Goal: Browse casually

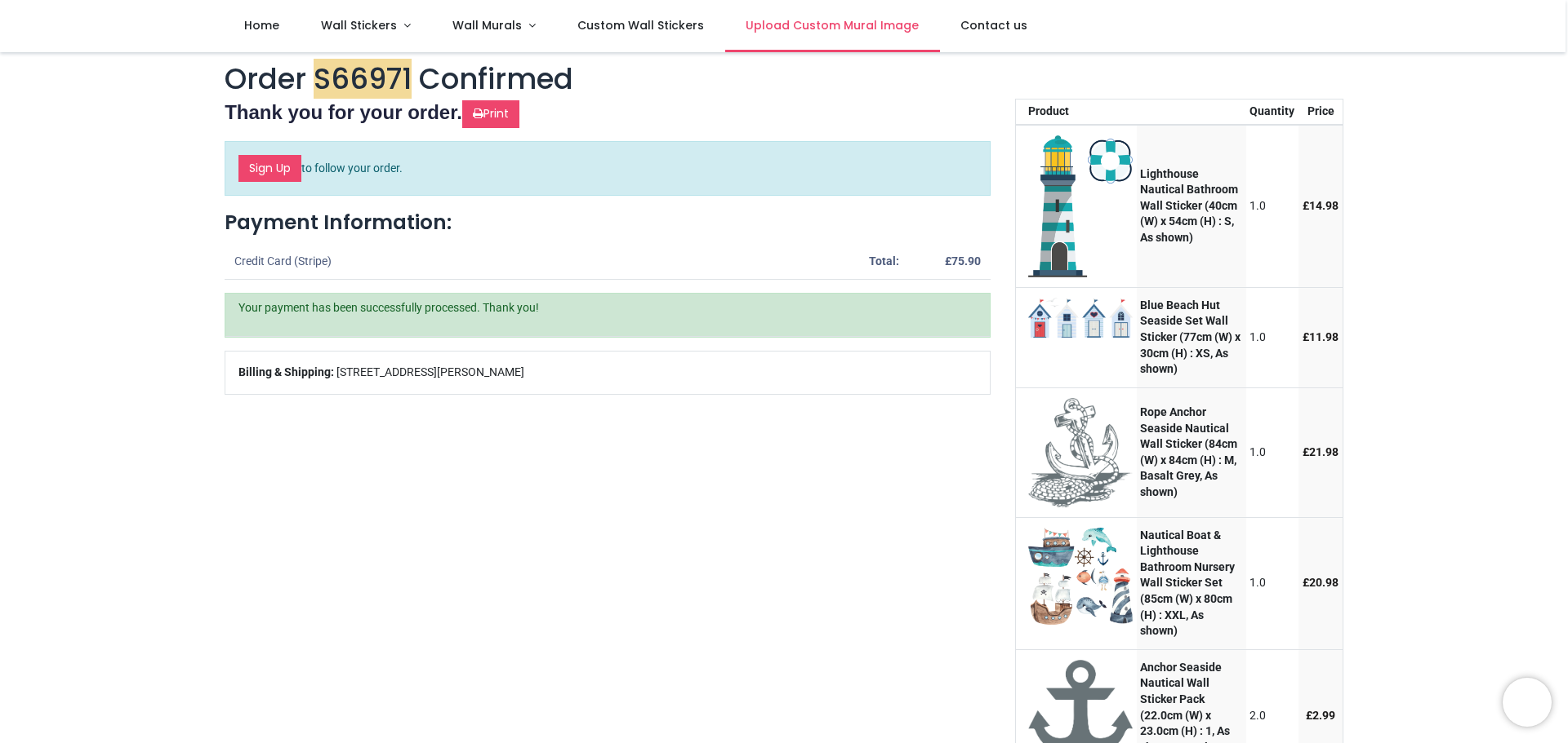
scroll to position [653, 0]
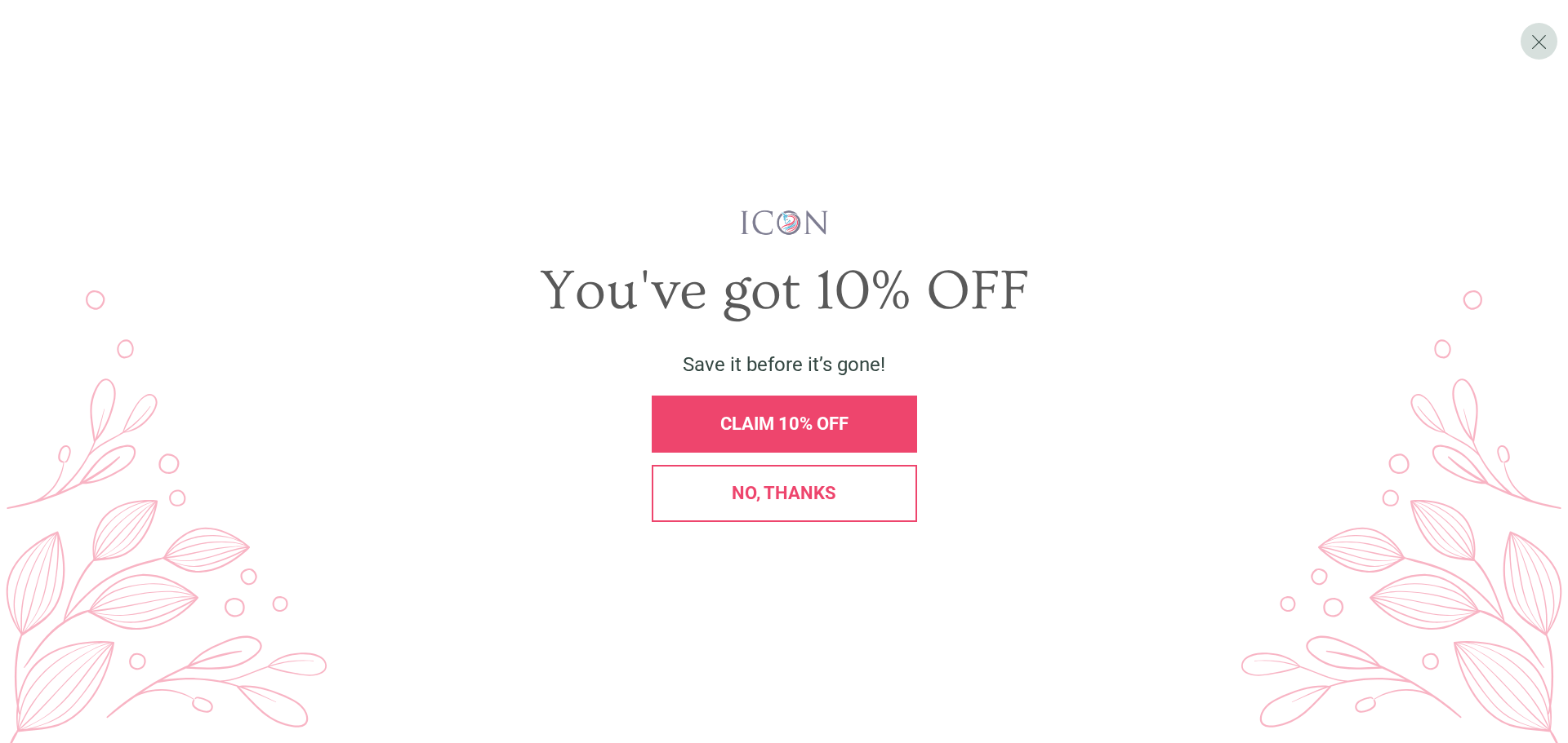
click at [790, 490] on span "No, thanks" at bounding box center [784, 492] width 105 height 20
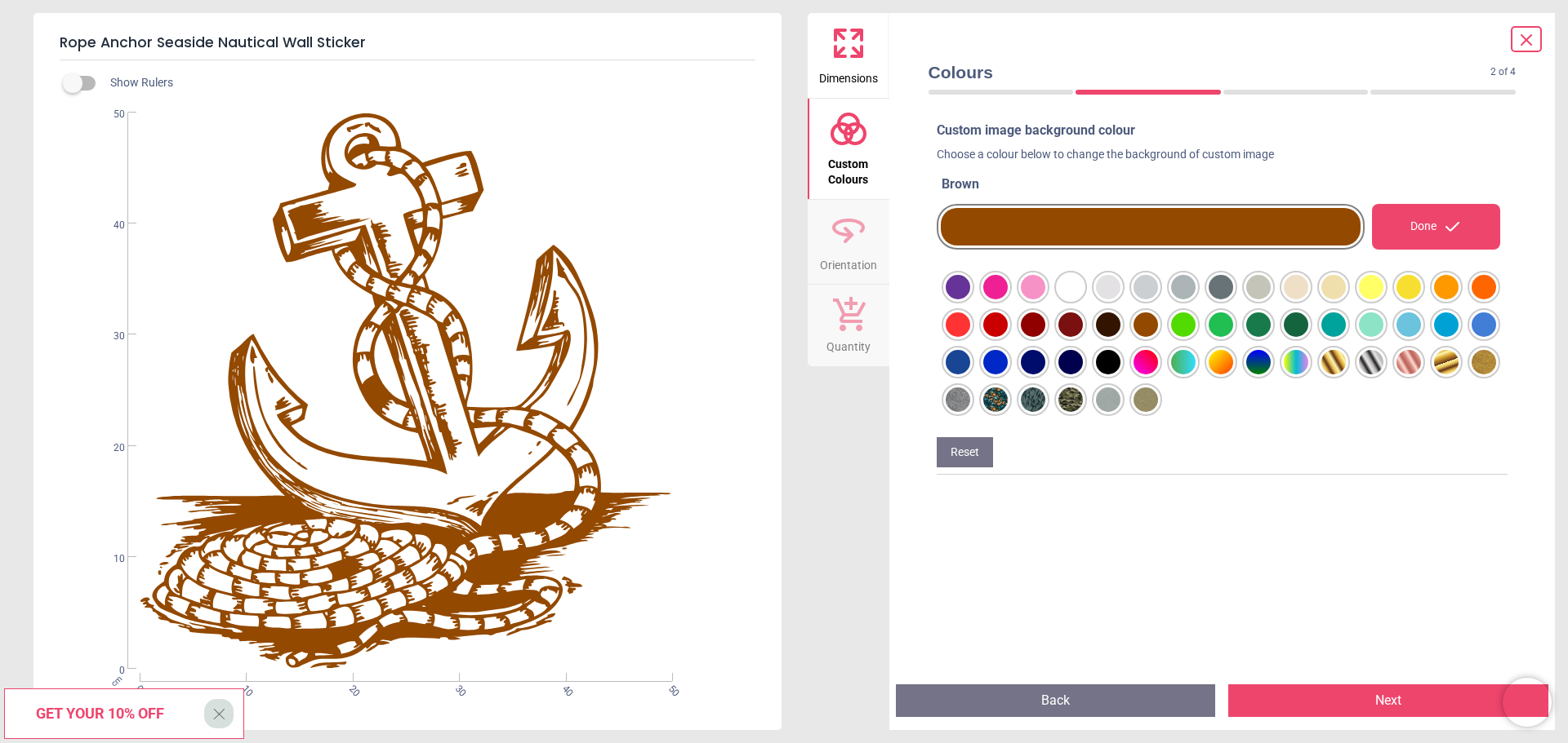
click at [1522, 37] on icon at bounding box center [1526, 40] width 20 height 20
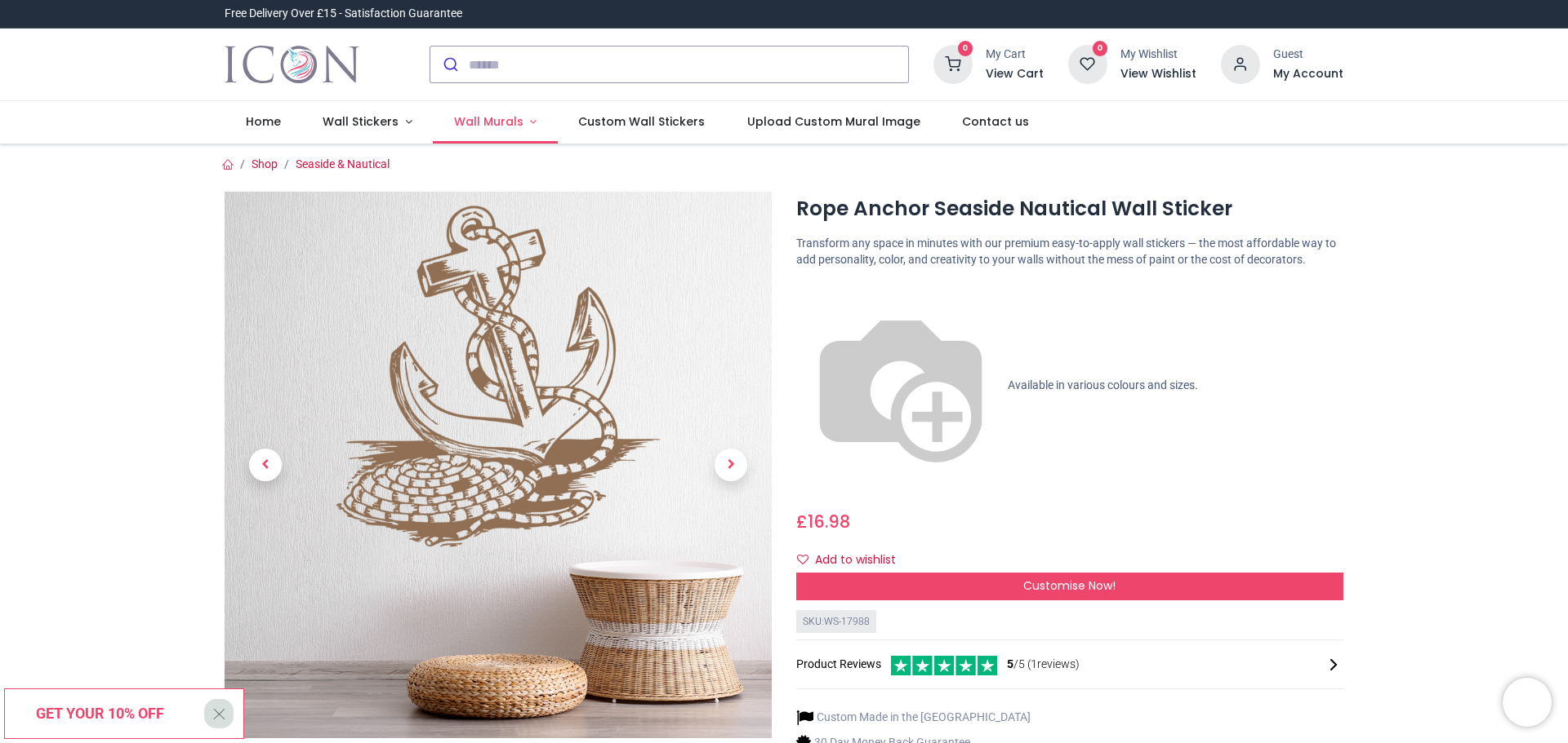
click at [479, 123] on span "Wall Murals" at bounding box center [488, 121] width 70 height 16
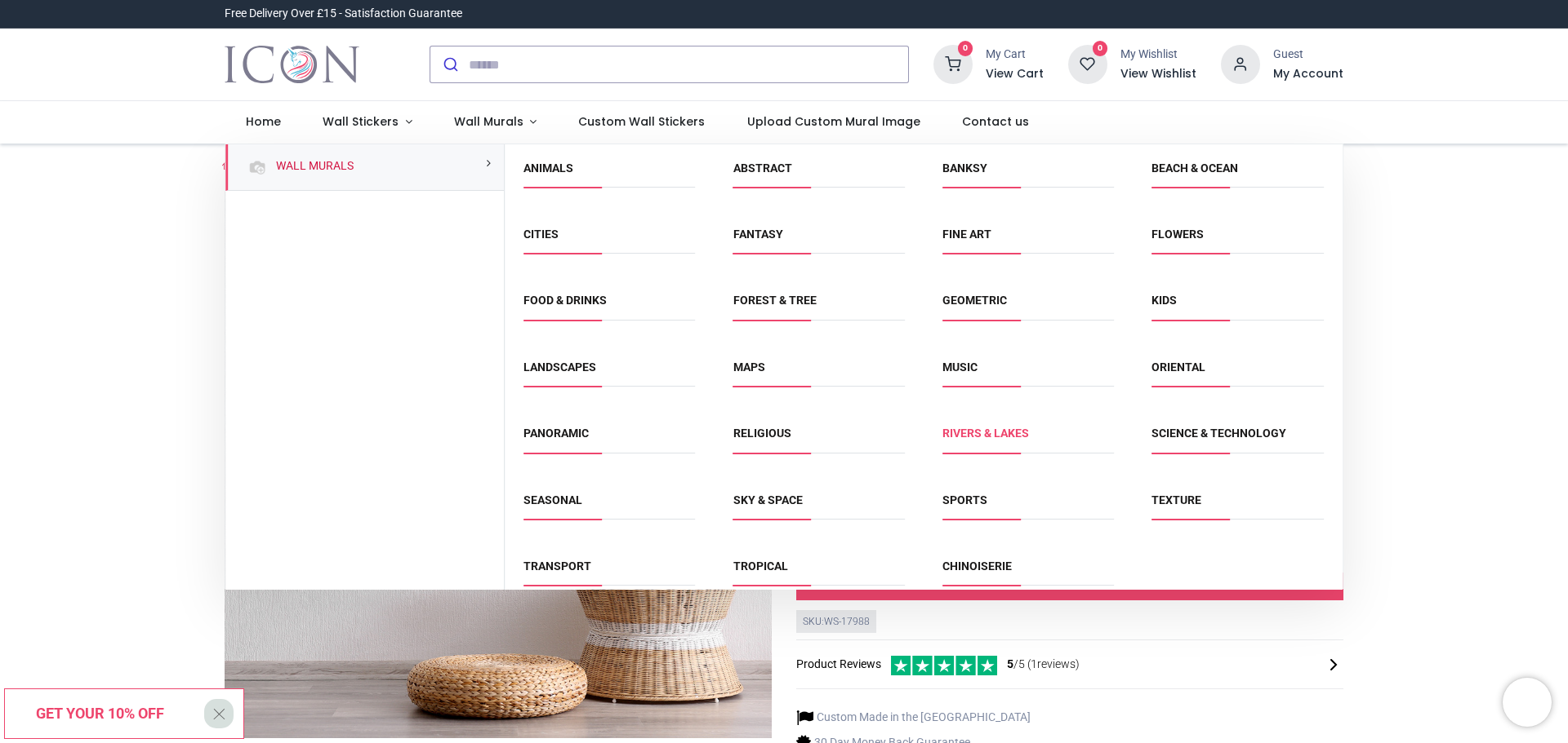
click at [963, 435] on link "Rivers & Lakes" at bounding box center [986, 433] width 87 height 13
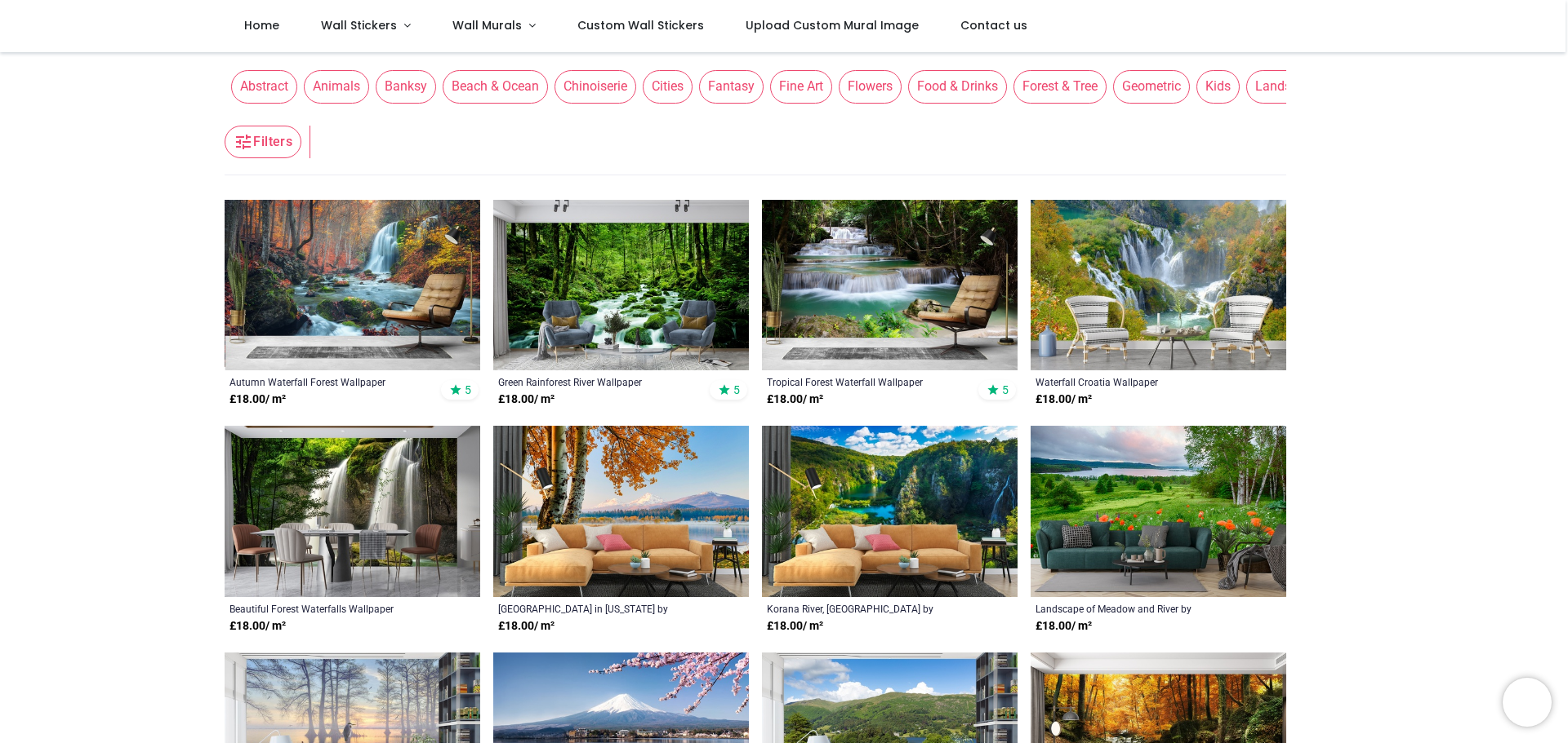
scroll to position [245, 0]
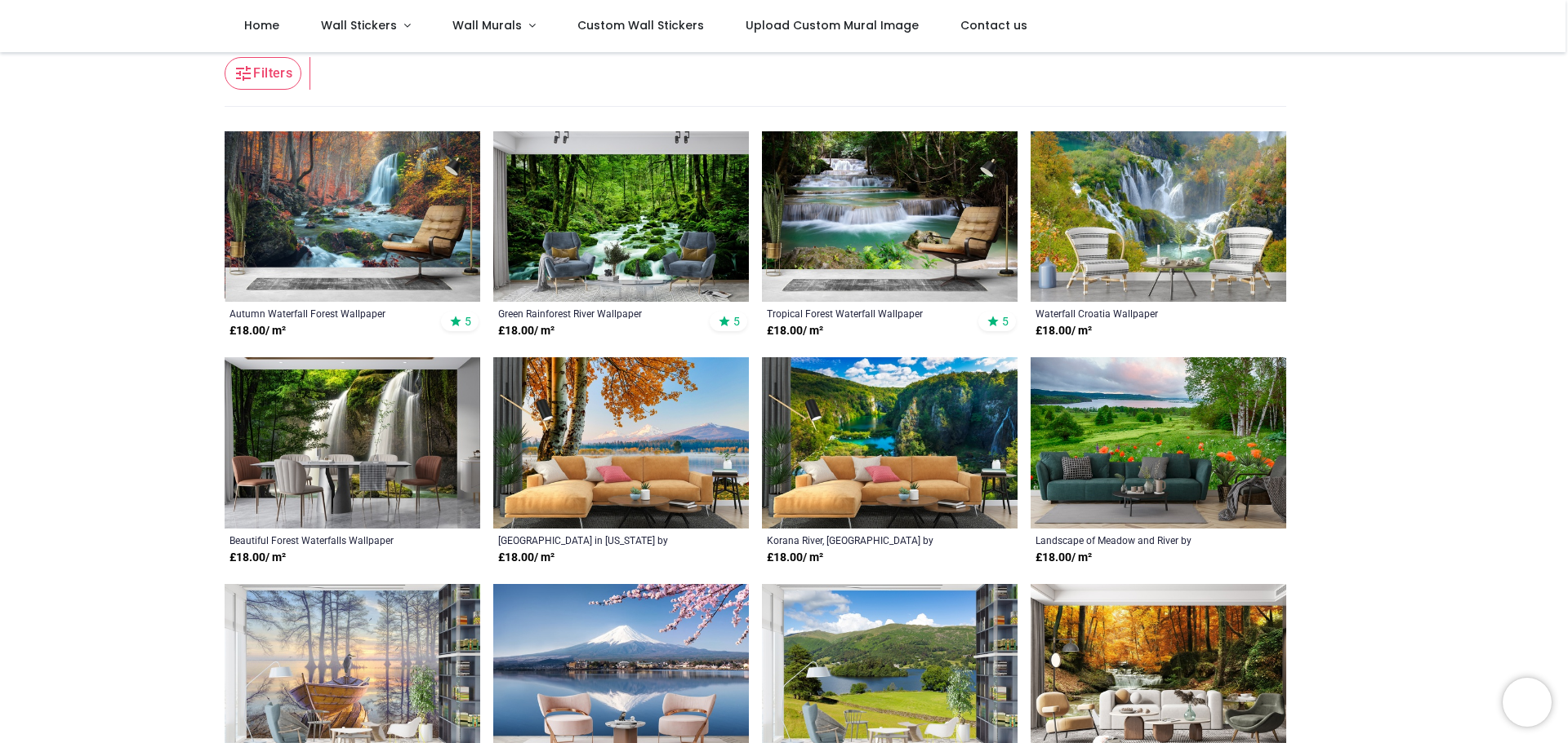
click at [1177, 408] on img at bounding box center [1158, 443] width 255 height 171
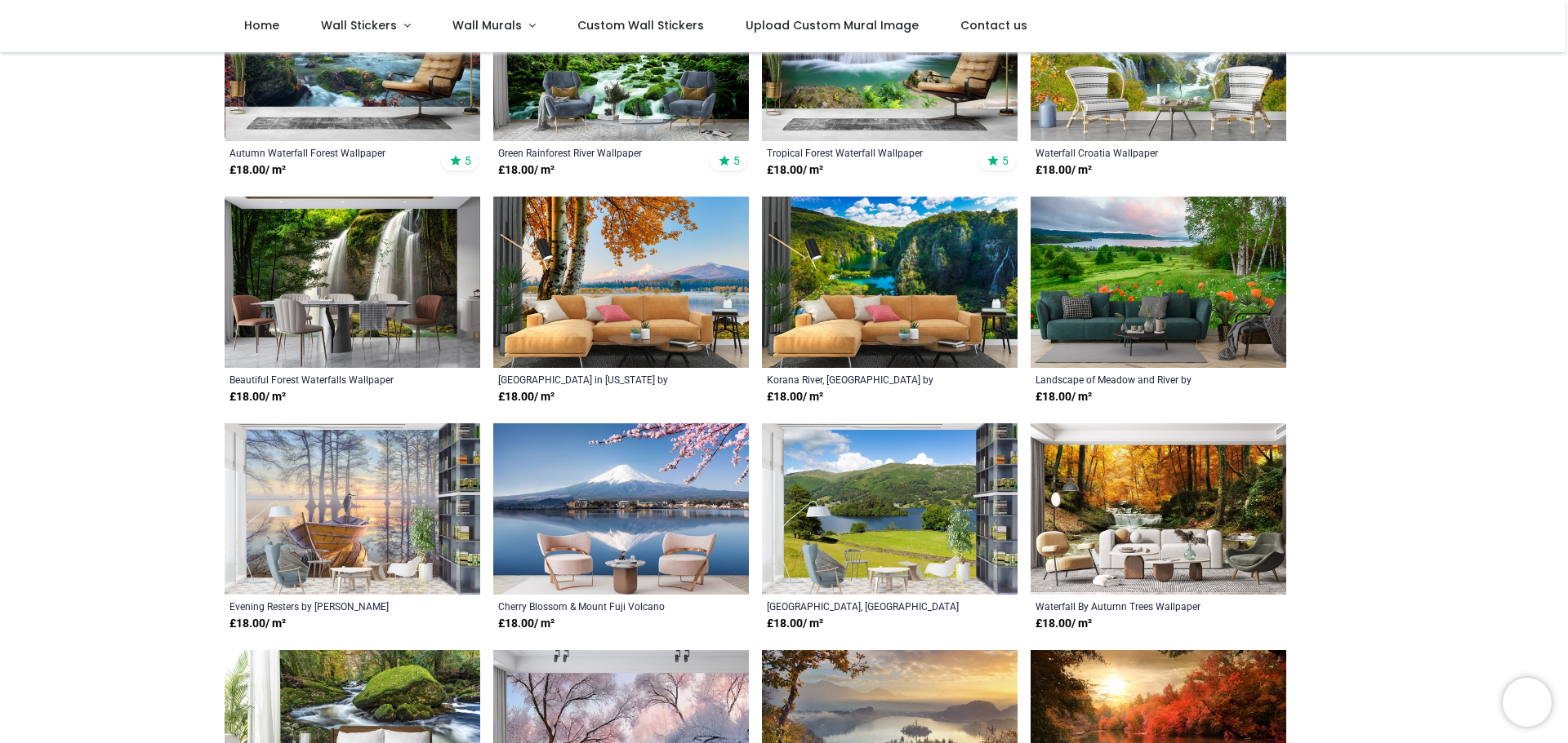
scroll to position [490, 0]
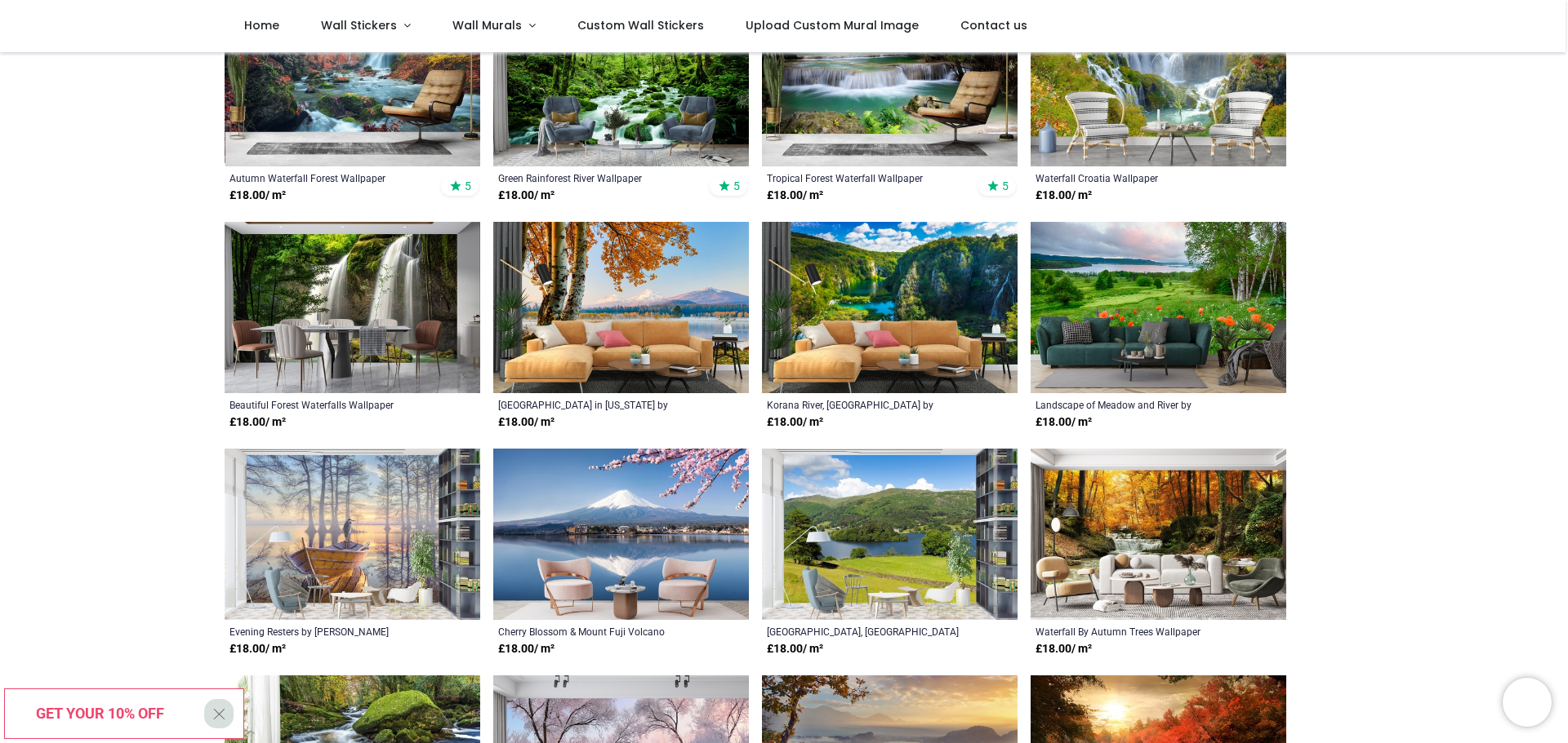
scroll to position [163, 0]
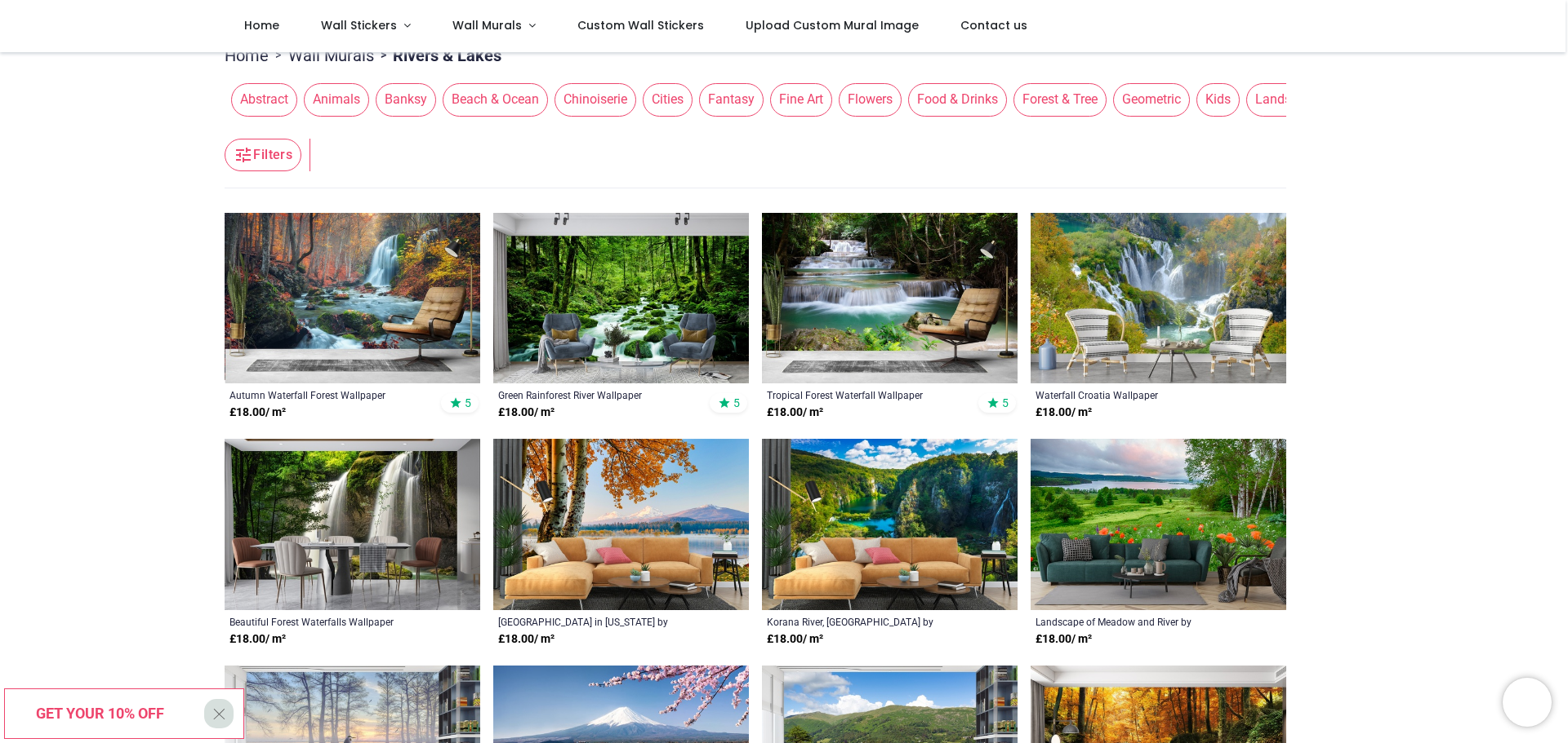
click at [328, 100] on span "Animals" at bounding box center [336, 99] width 66 height 32
click at [337, 97] on span "Animals" at bounding box center [336, 99] width 66 height 32
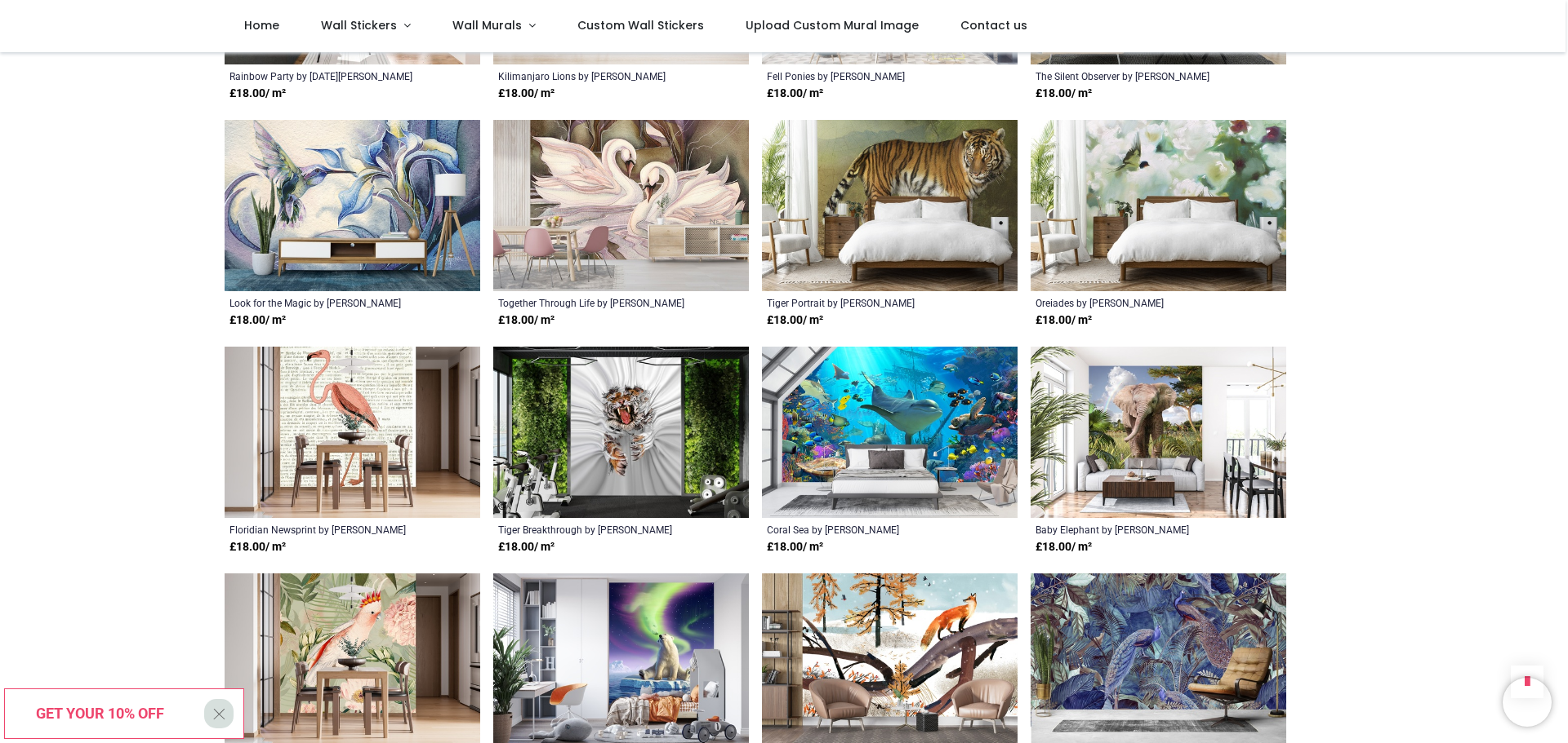
scroll to position [2530, 0]
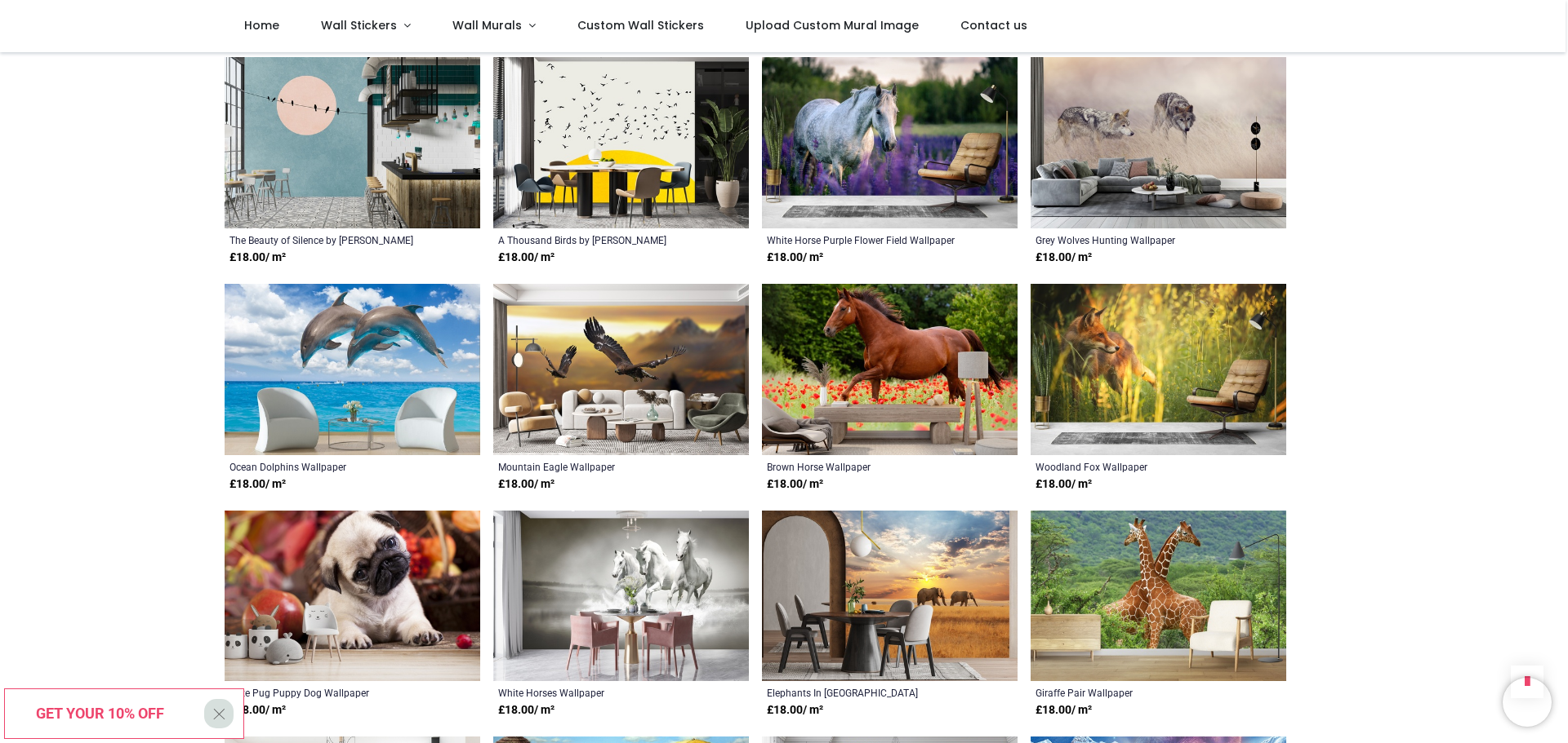
scroll to position [2857, 0]
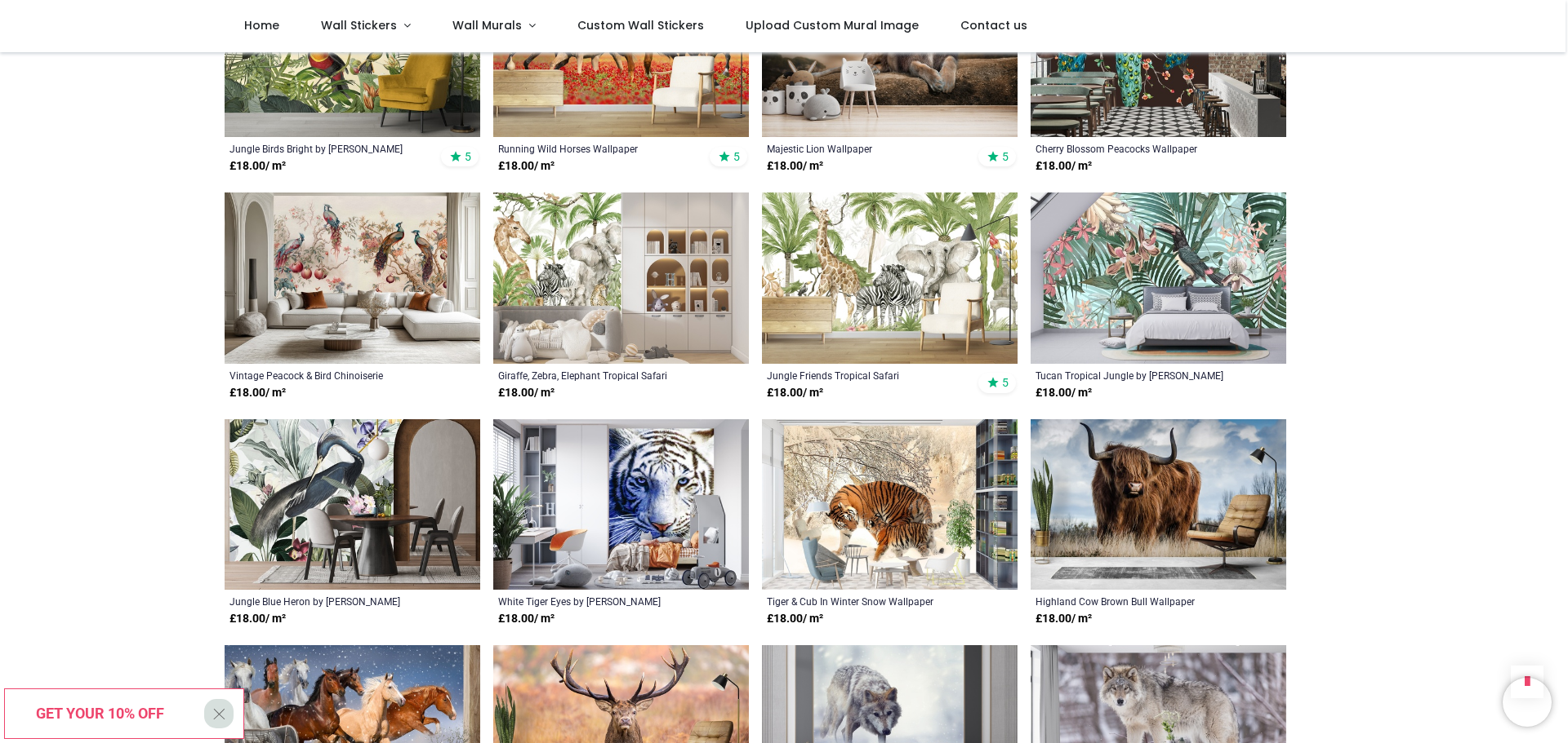
scroll to position [1306, 0]
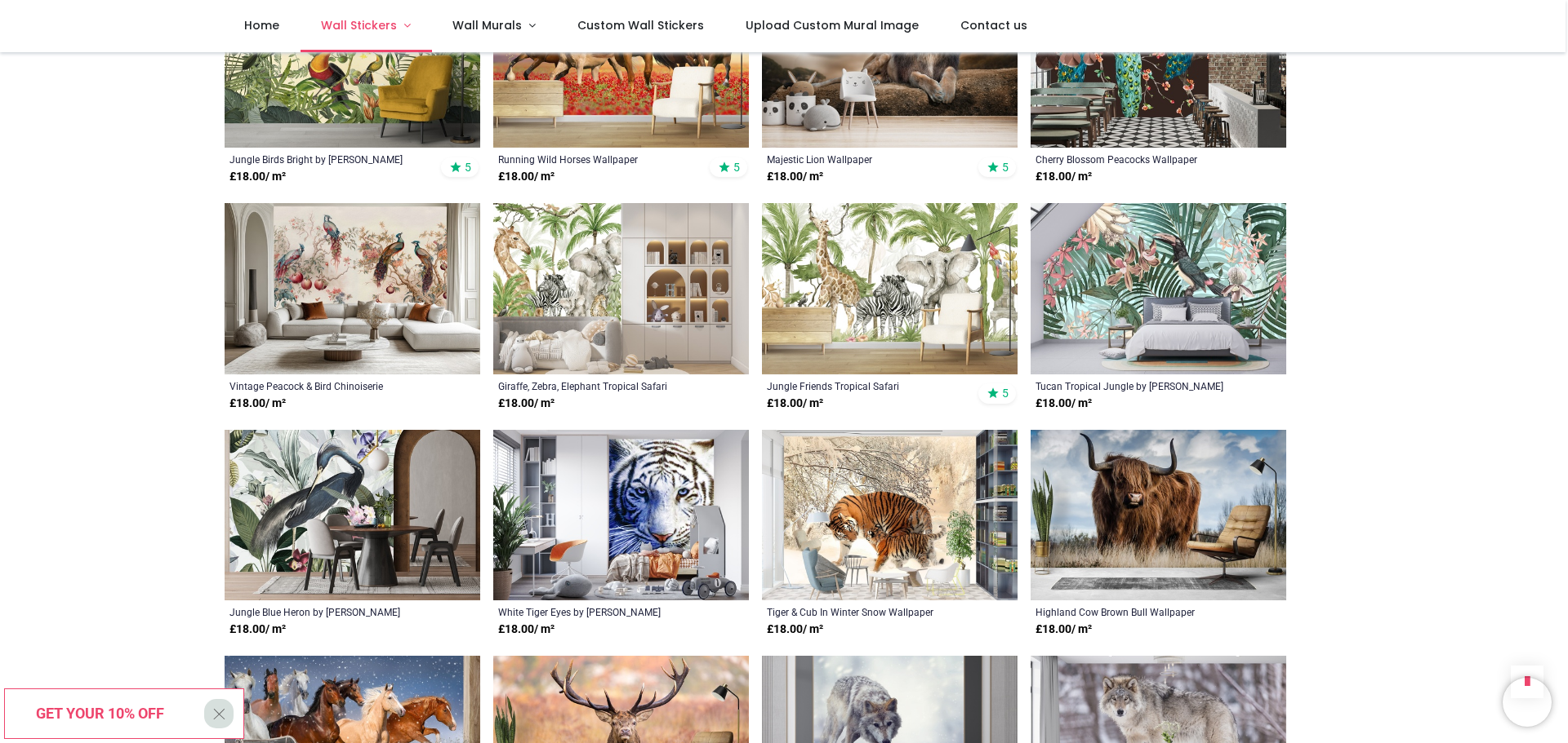
click at [362, 26] on span "Wall Stickers" at bounding box center [359, 25] width 76 height 16
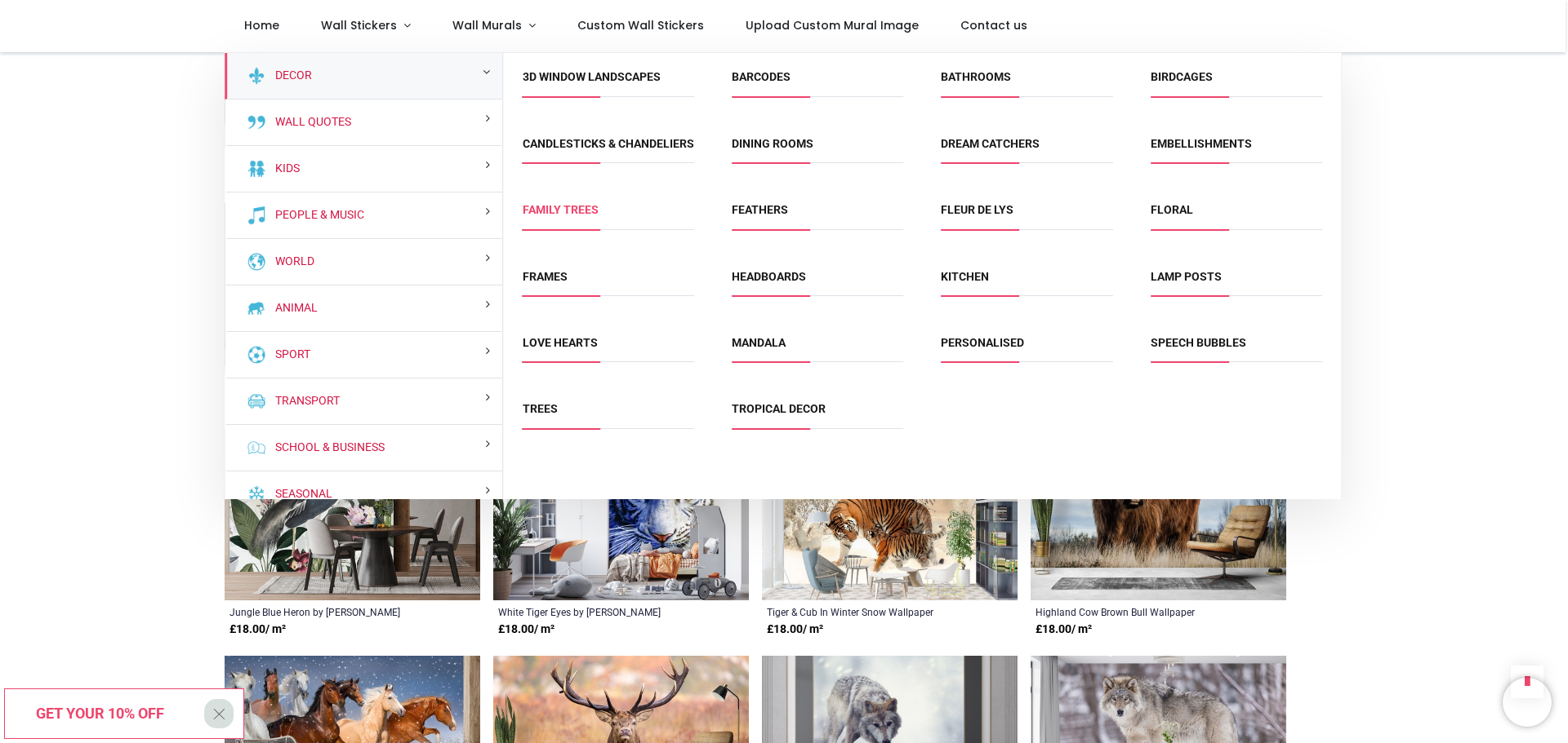
click at [558, 216] on link "Family Trees" at bounding box center [560, 210] width 76 height 13
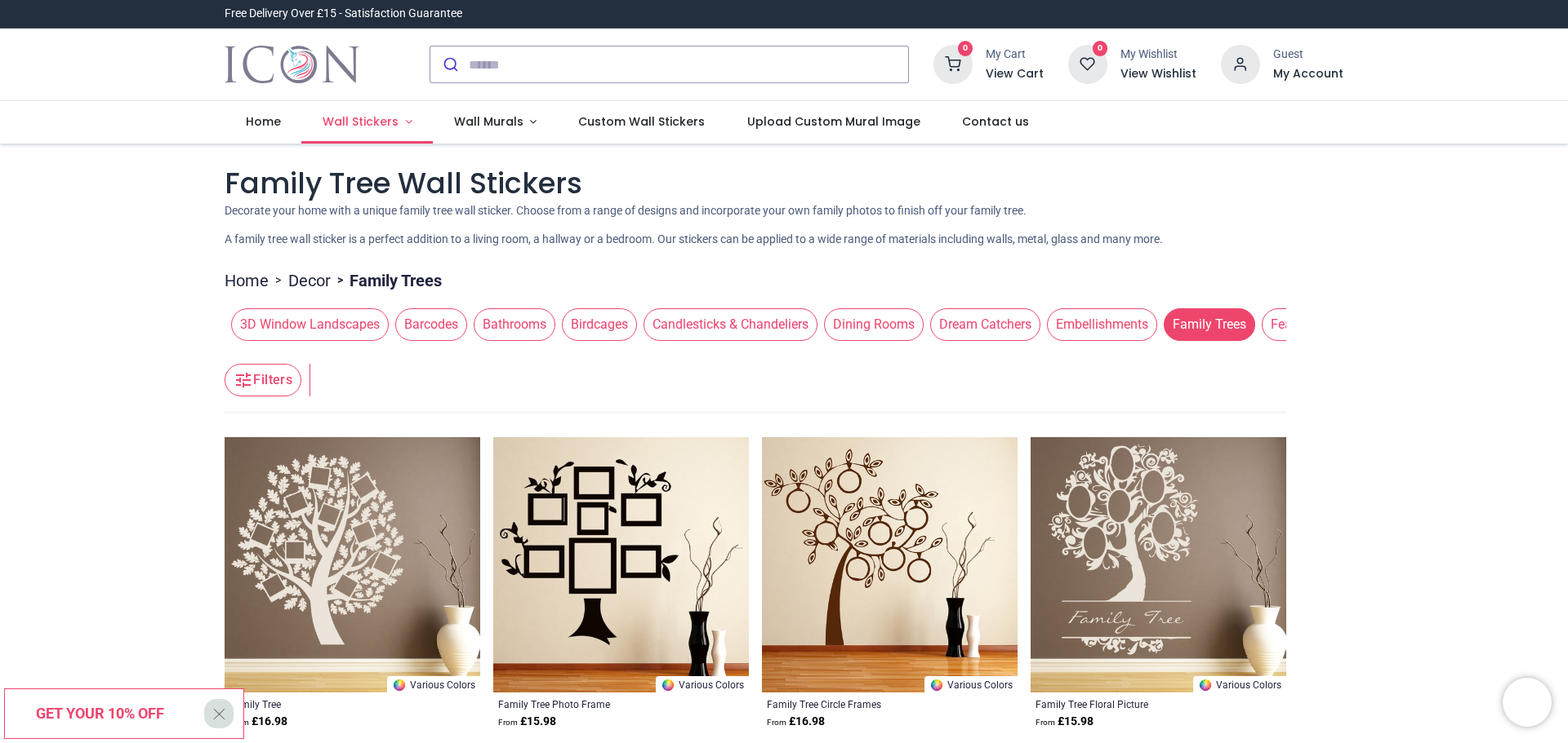
click at [356, 117] on span "Wall Stickers" at bounding box center [360, 121] width 76 height 16
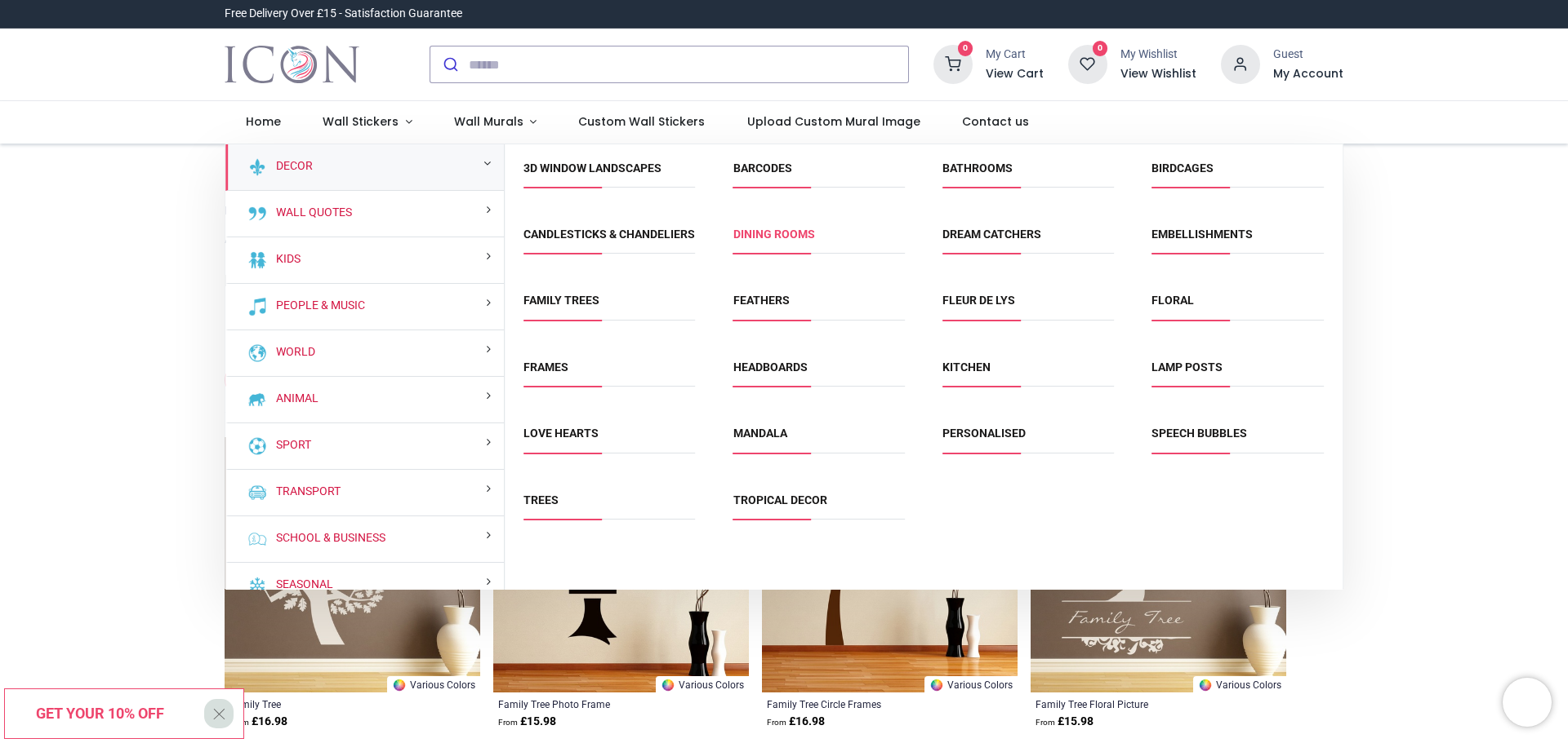
click at [763, 231] on link "Dining Rooms" at bounding box center [774, 234] width 82 height 13
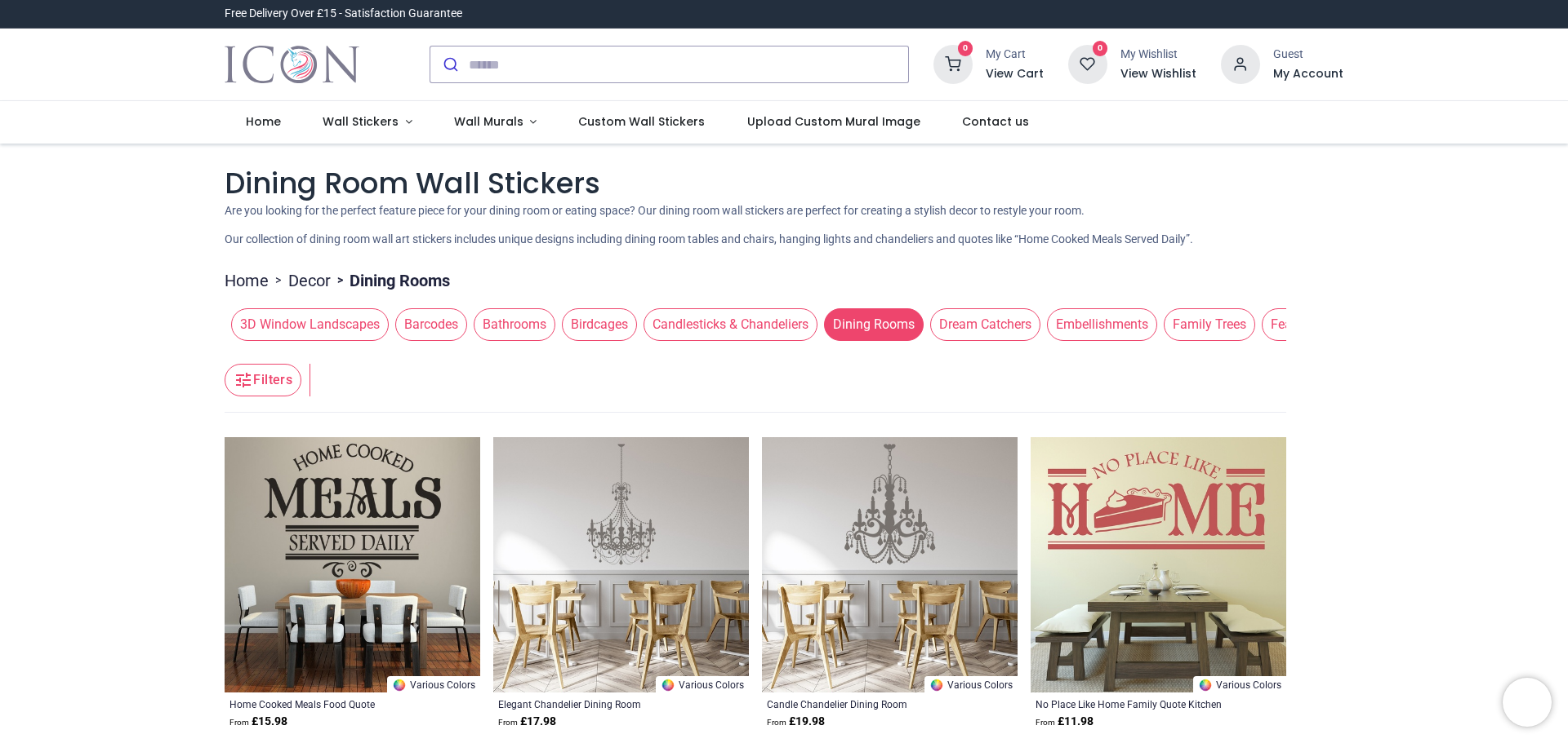
click at [714, 331] on span "Candlesticks & Chandeliers" at bounding box center [730, 325] width 173 height 32
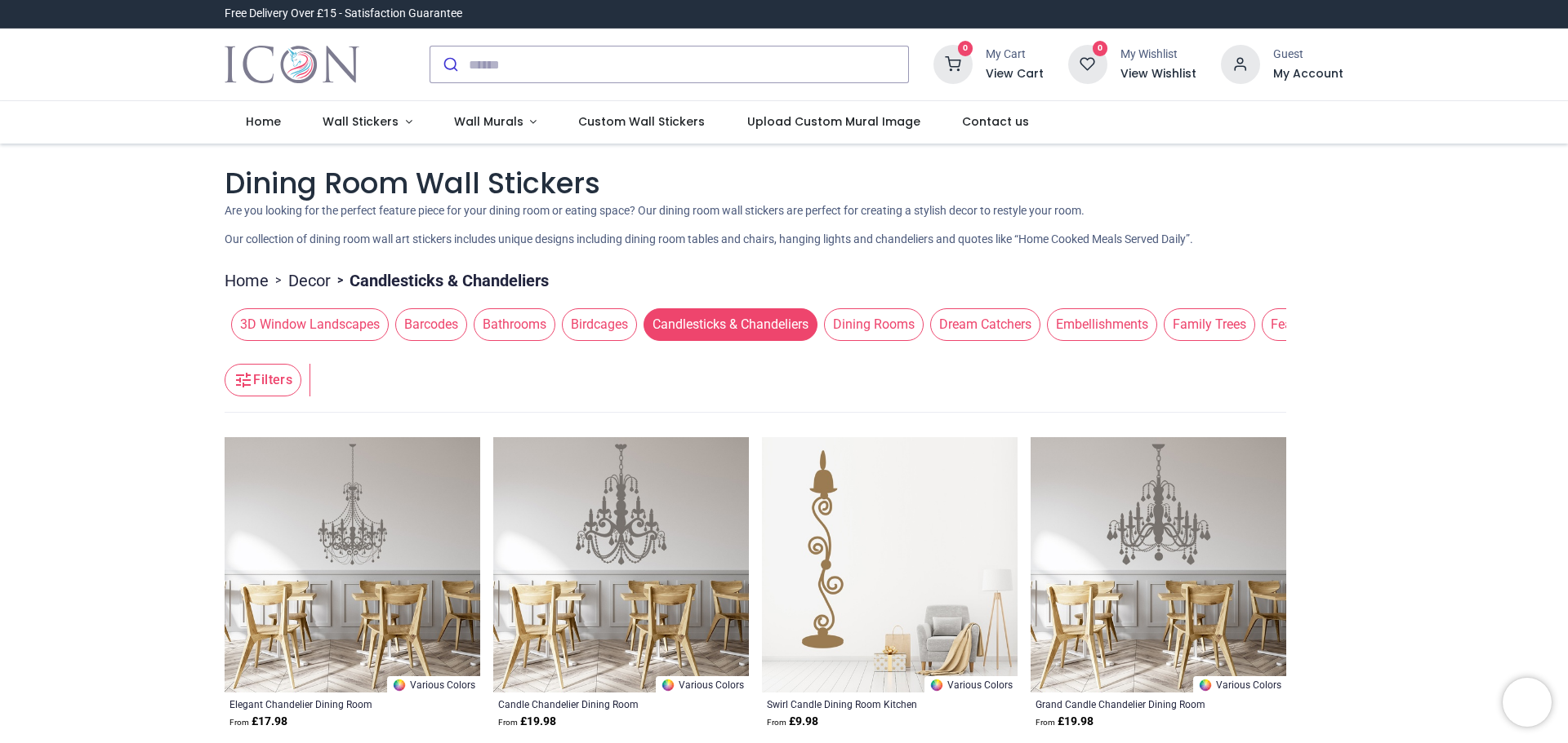
click at [595, 327] on span "Birdcages" at bounding box center [599, 325] width 75 height 32
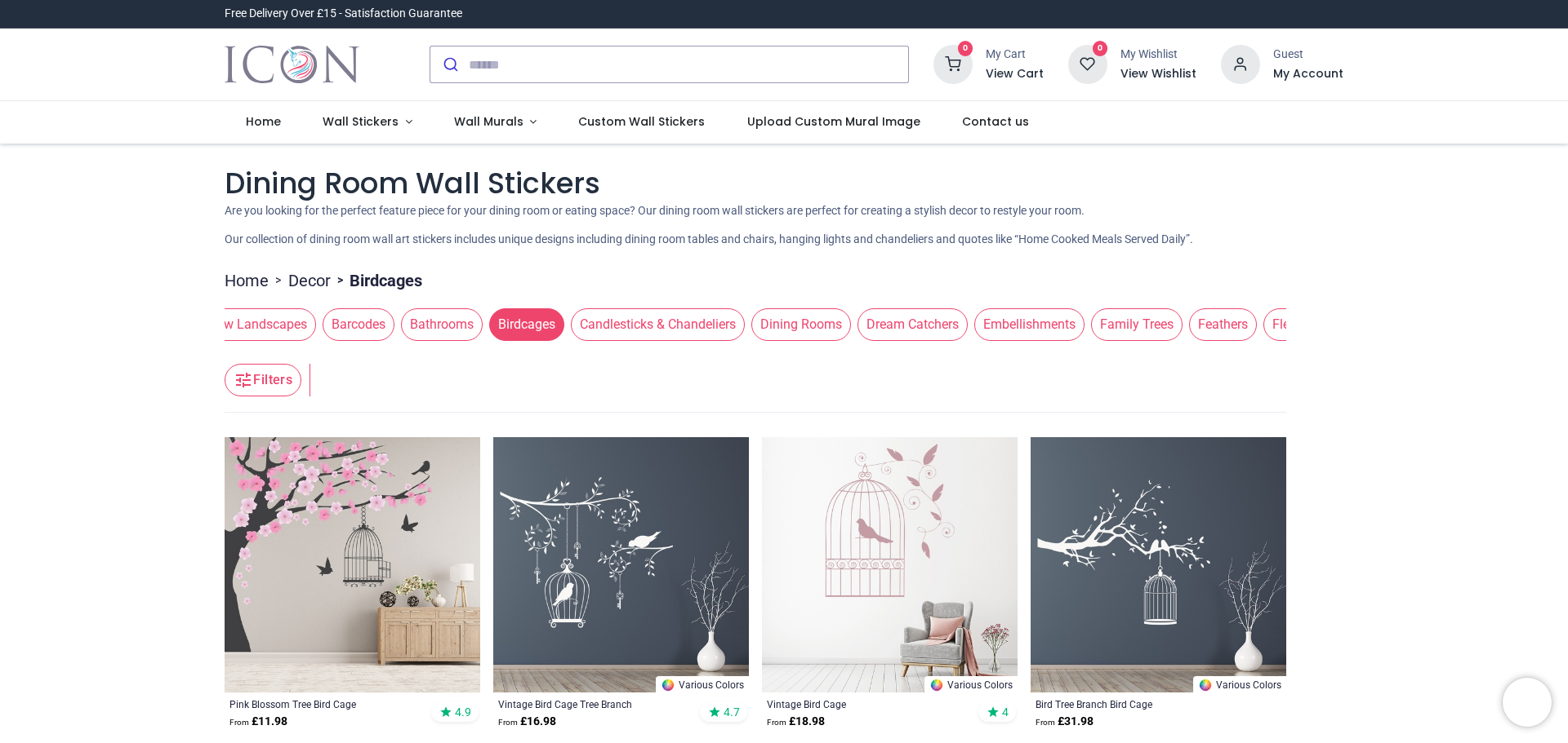
scroll to position [0, 78]
click at [255, 280] on link "Home" at bounding box center [247, 281] width 44 height 23
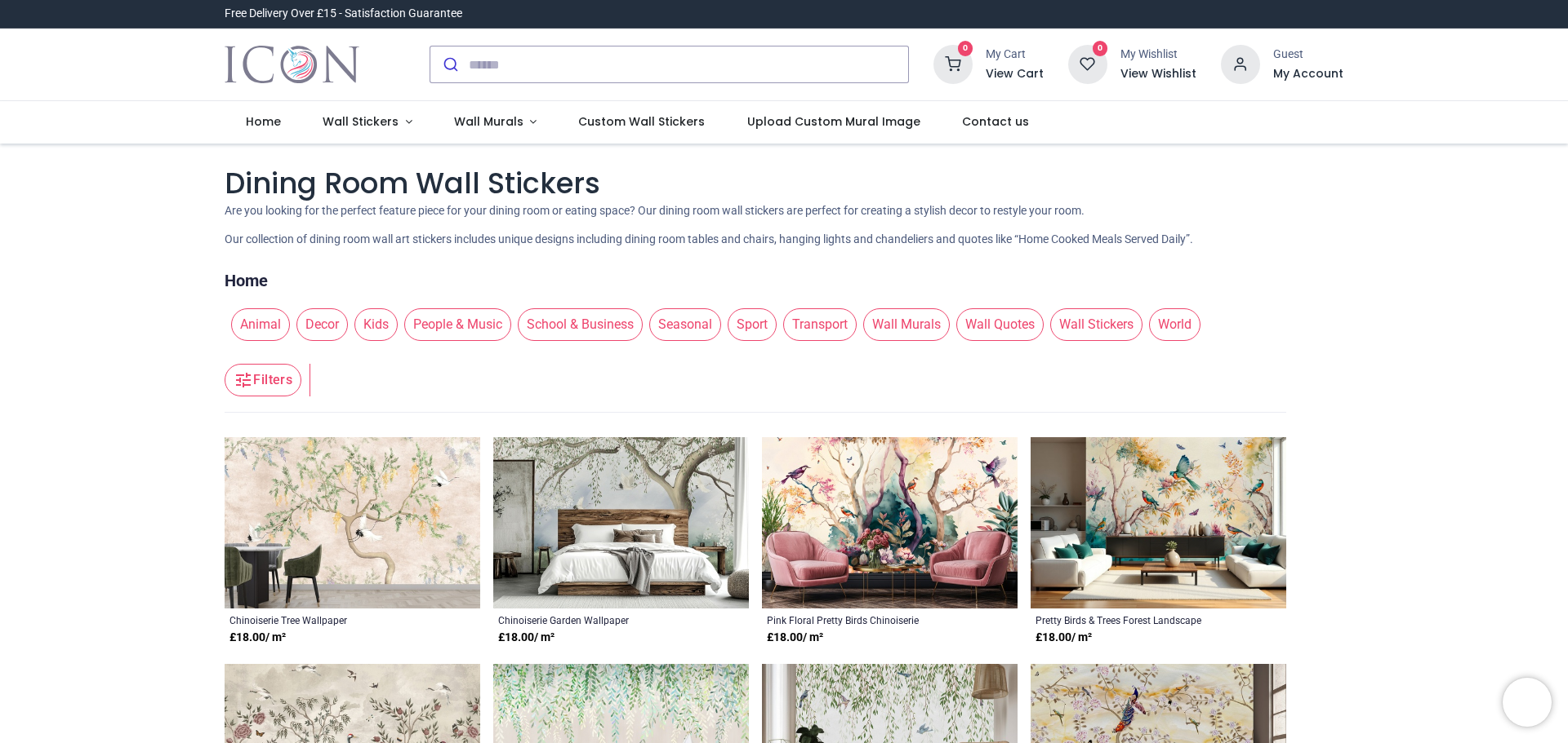
scroll to position [0, 0]
click at [470, 328] on span "People & Music" at bounding box center [458, 325] width 107 height 32
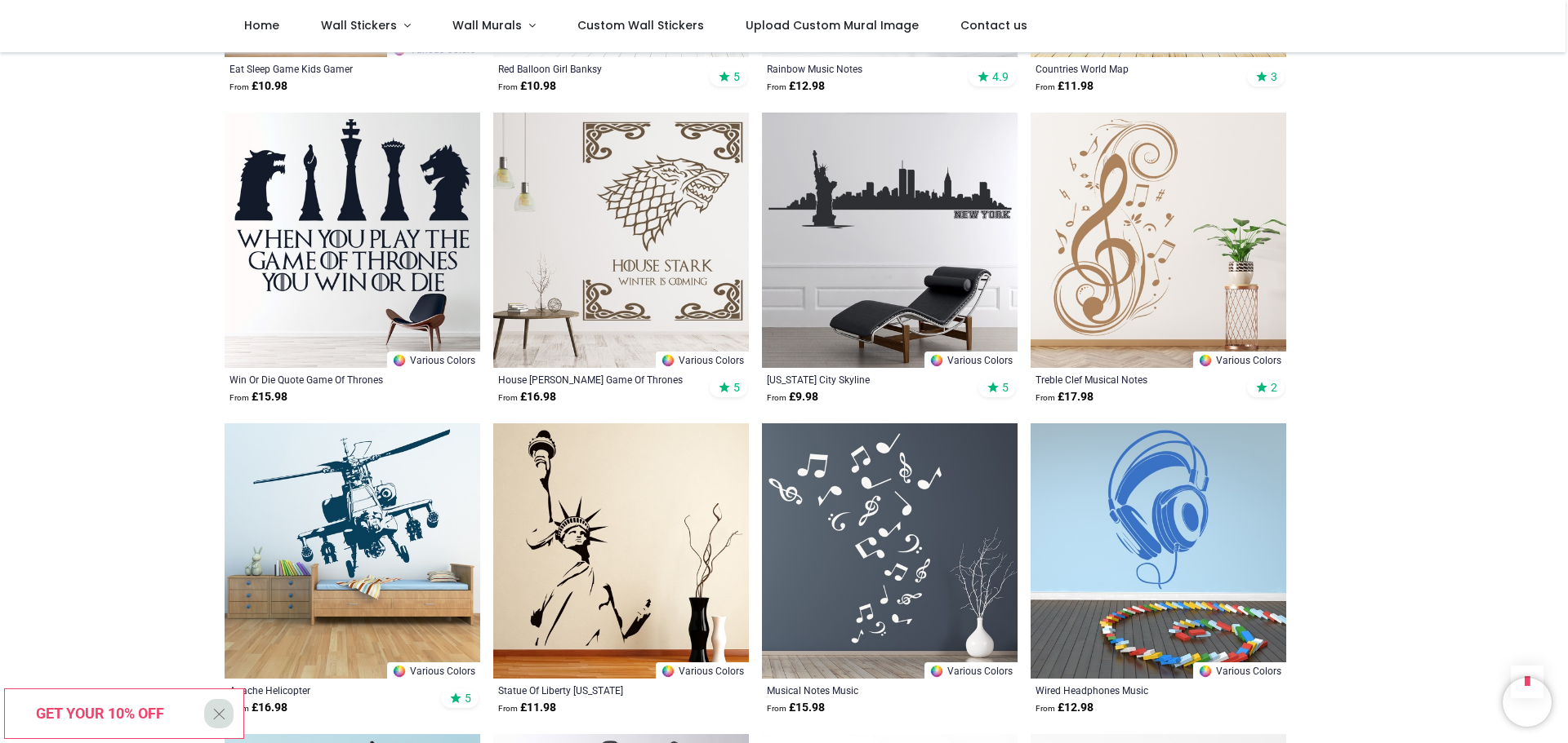
scroll to position [1551, 0]
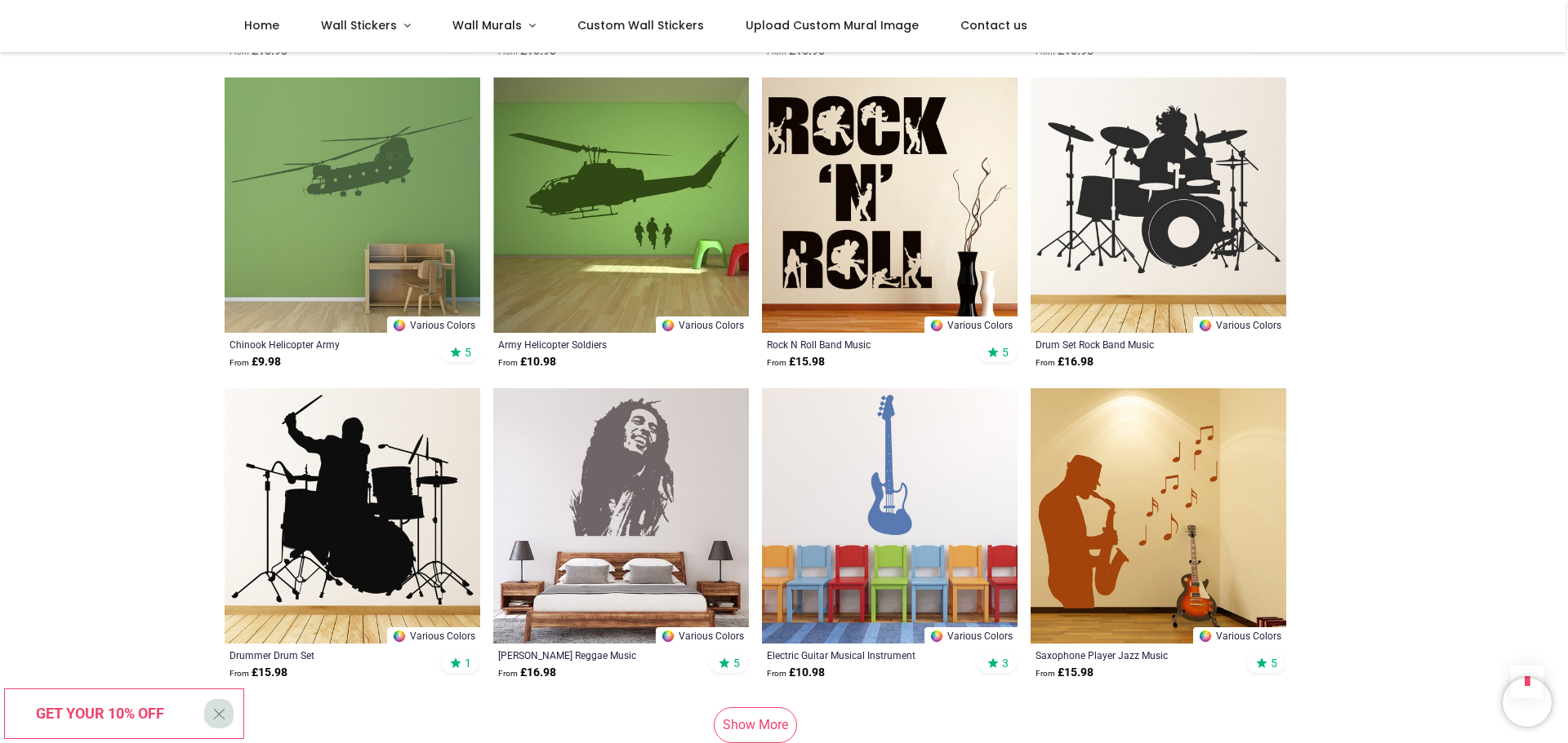
scroll to position [4081, 0]
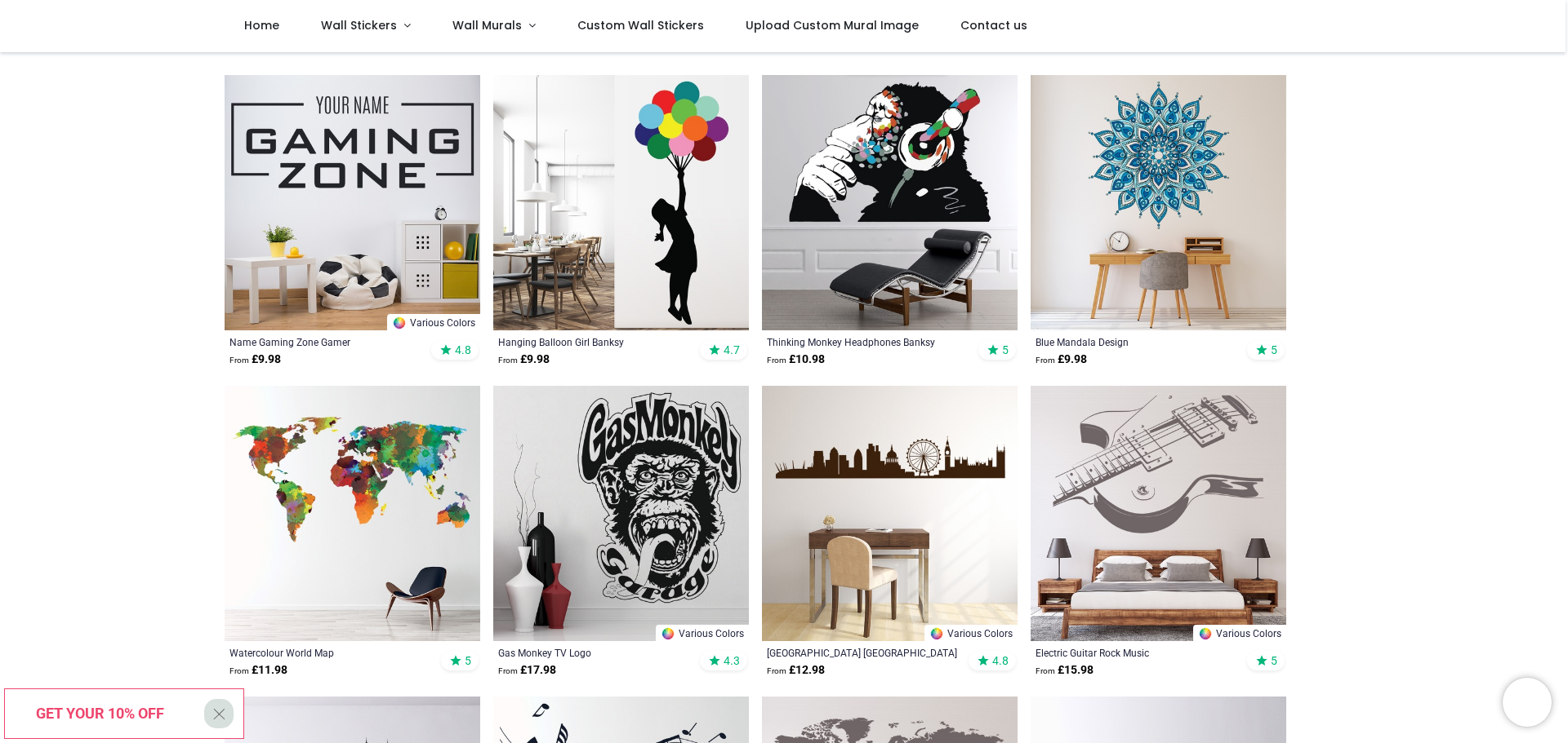
scroll to position [82, 0]
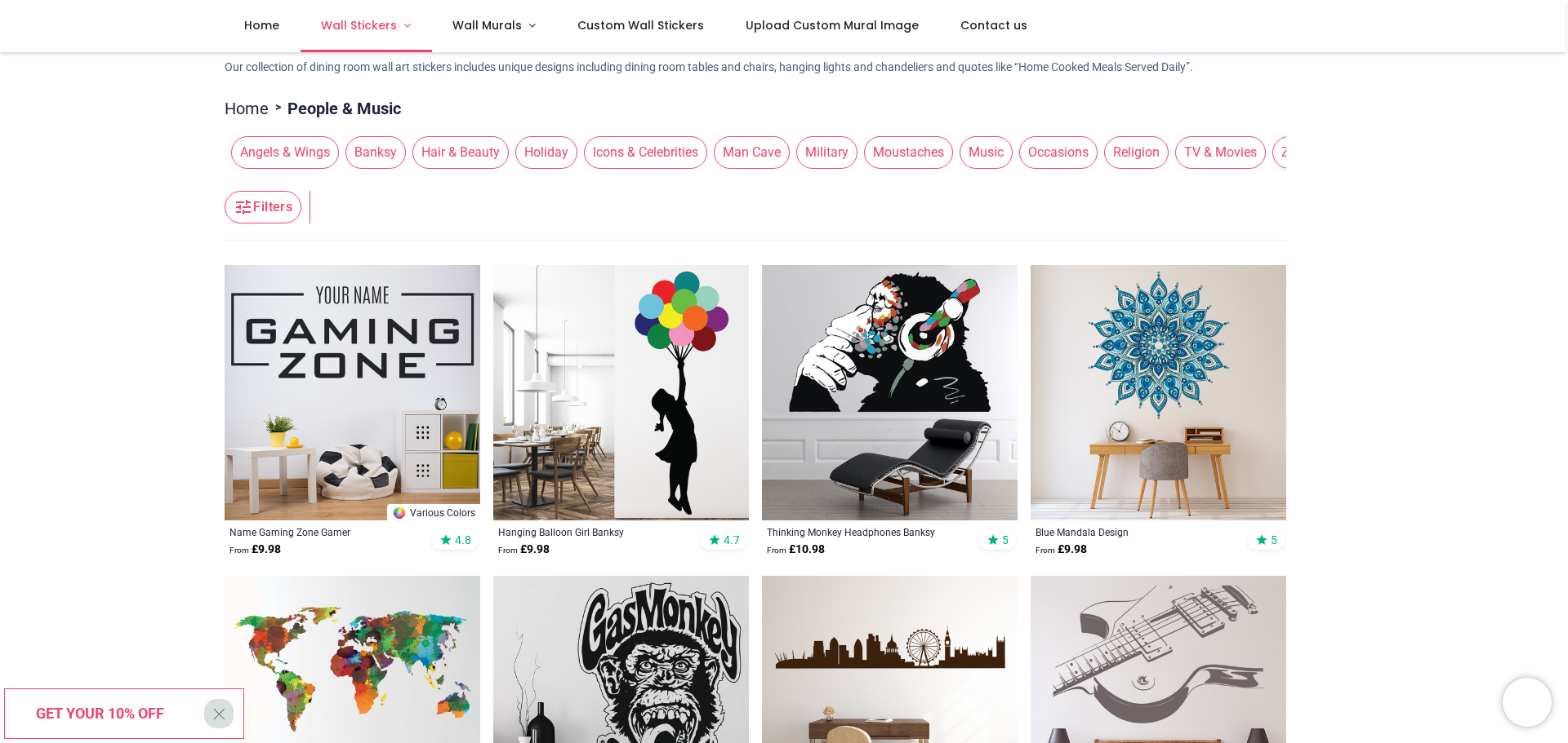
click at [370, 24] on span "Wall Stickers" at bounding box center [359, 25] width 76 height 16
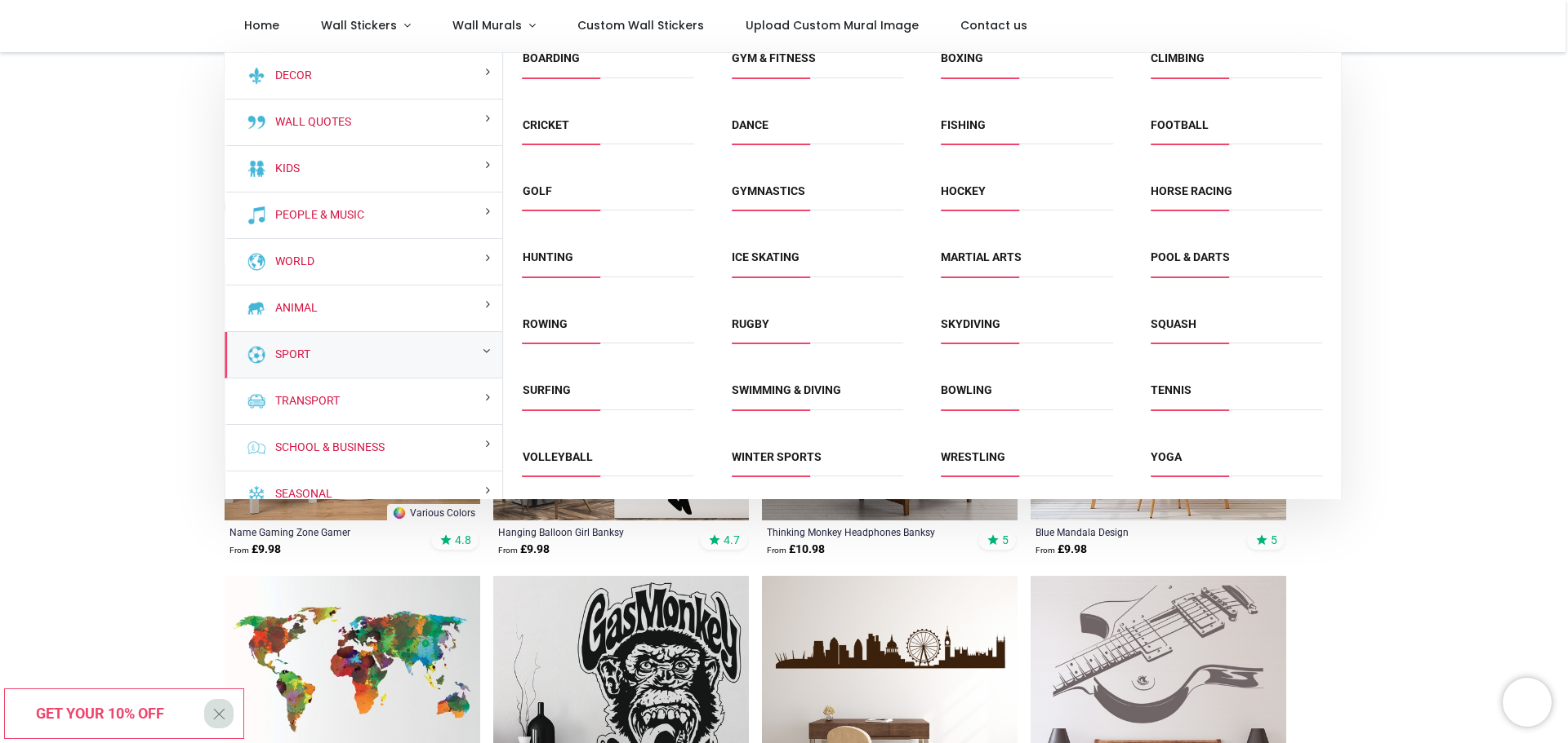
scroll to position [0, 0]
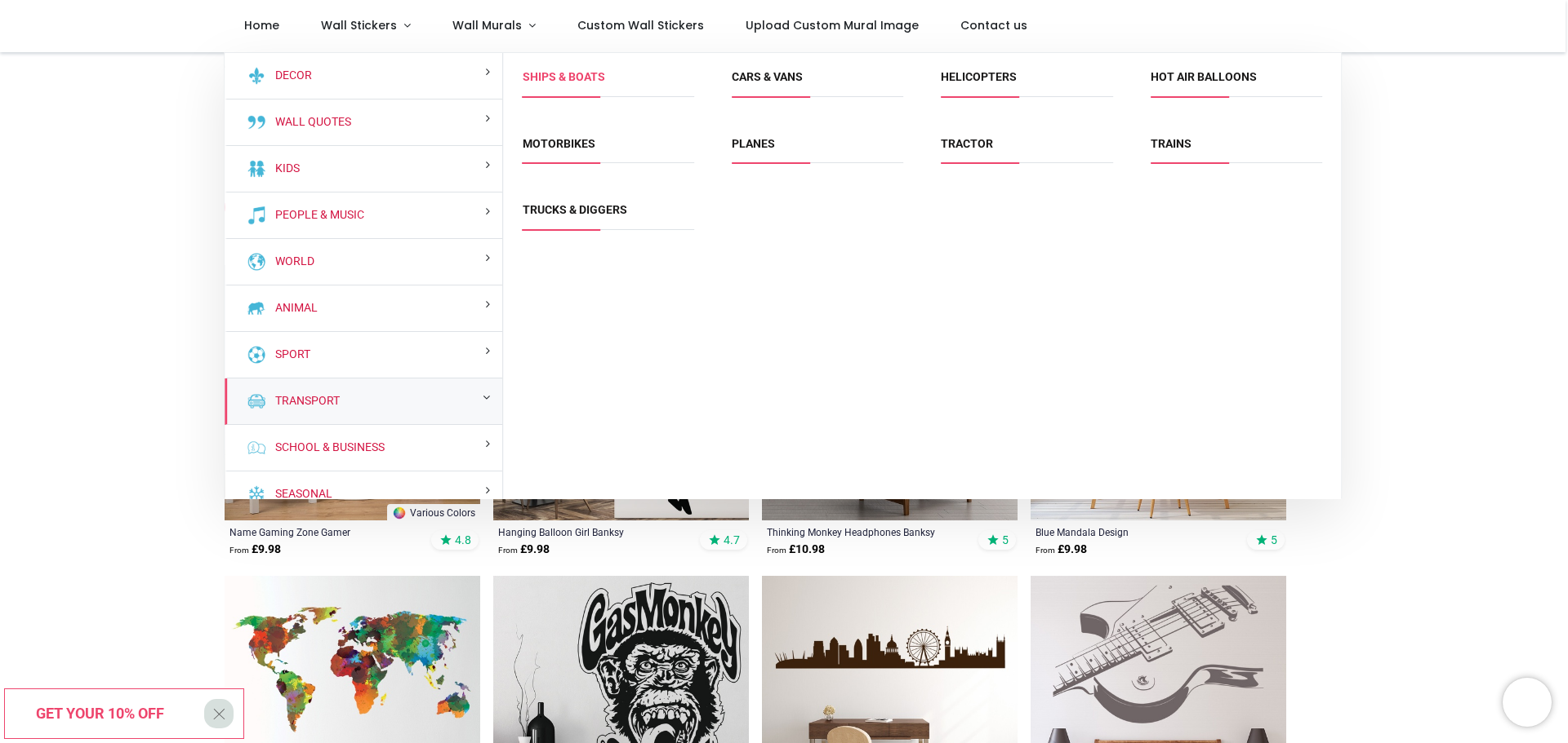
click at [584, 76] on link "Ships & Boats" at bounding box center [563, 77] width 83 height 13
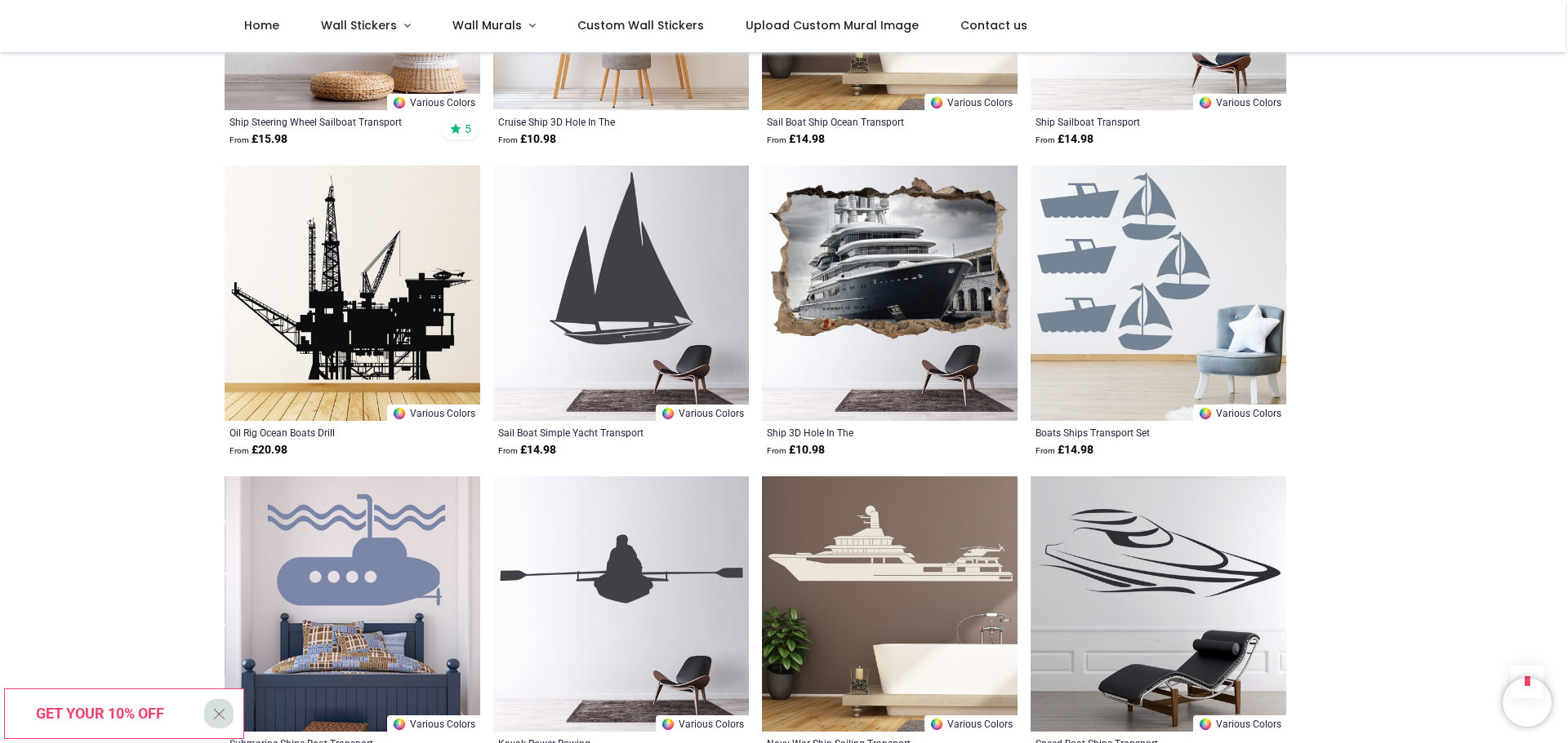
scroll to position [1877, 0]
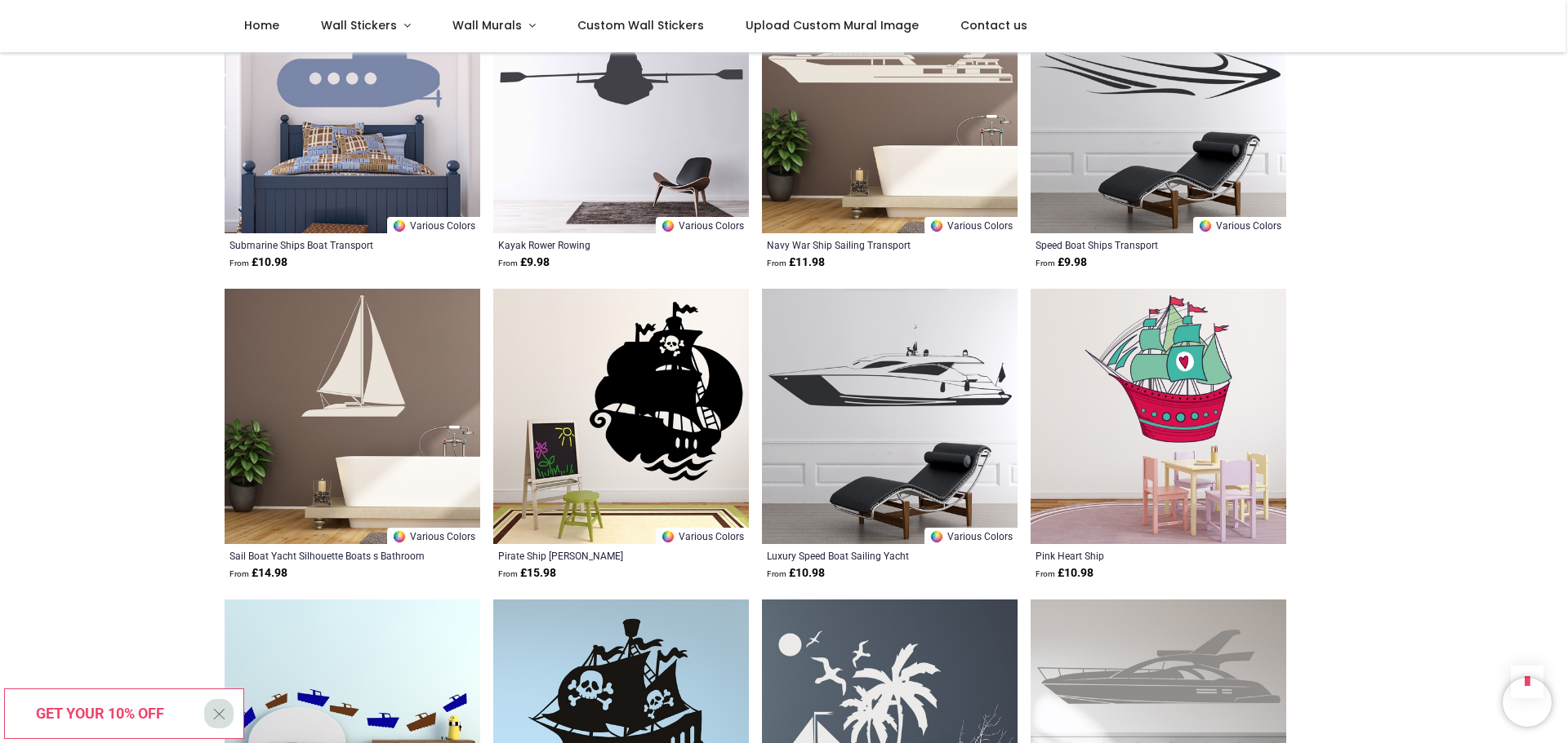
scroll to position [1958, 0]
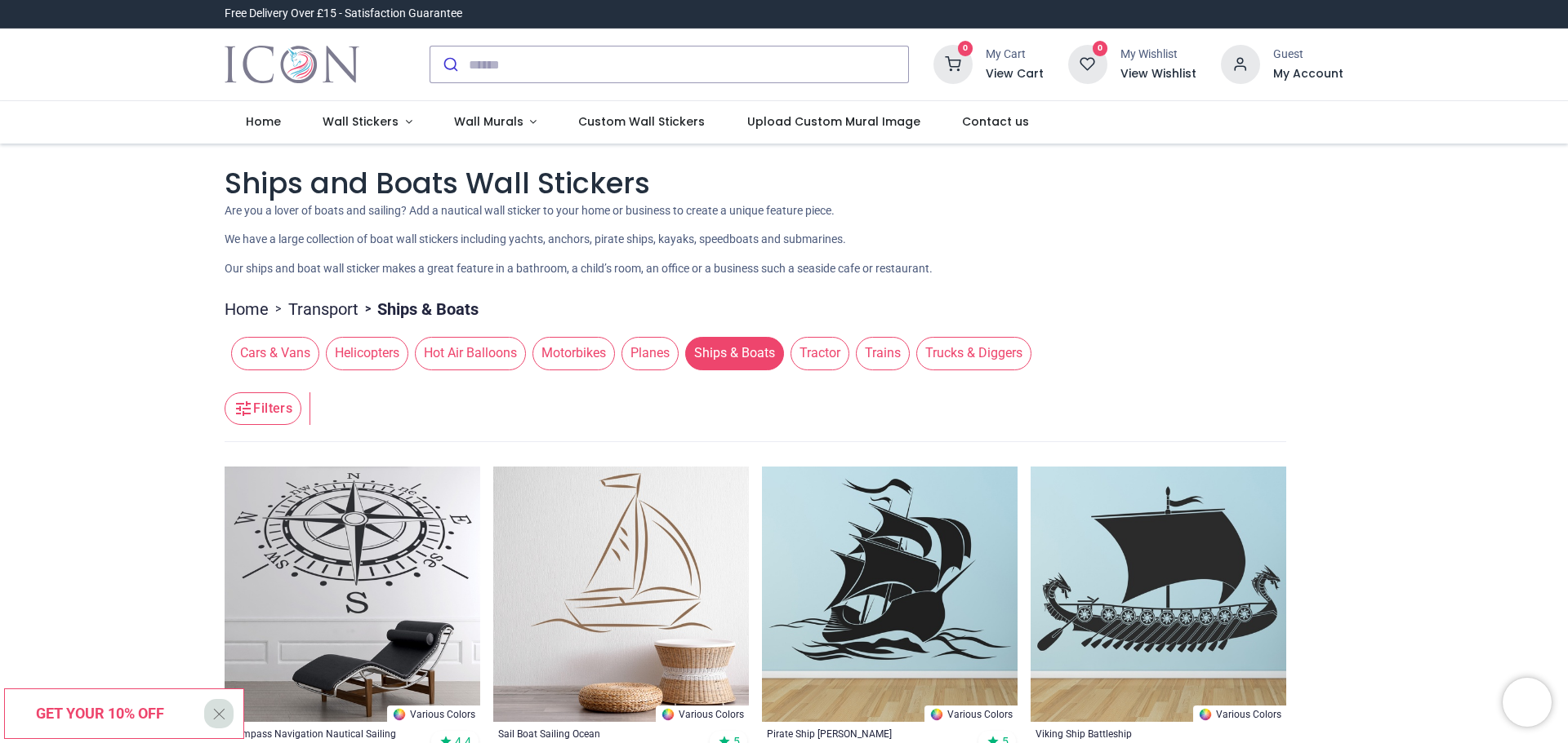
click at [805, 362] on span "Tractor" at bounding box center [820, 353] width 59 height 32
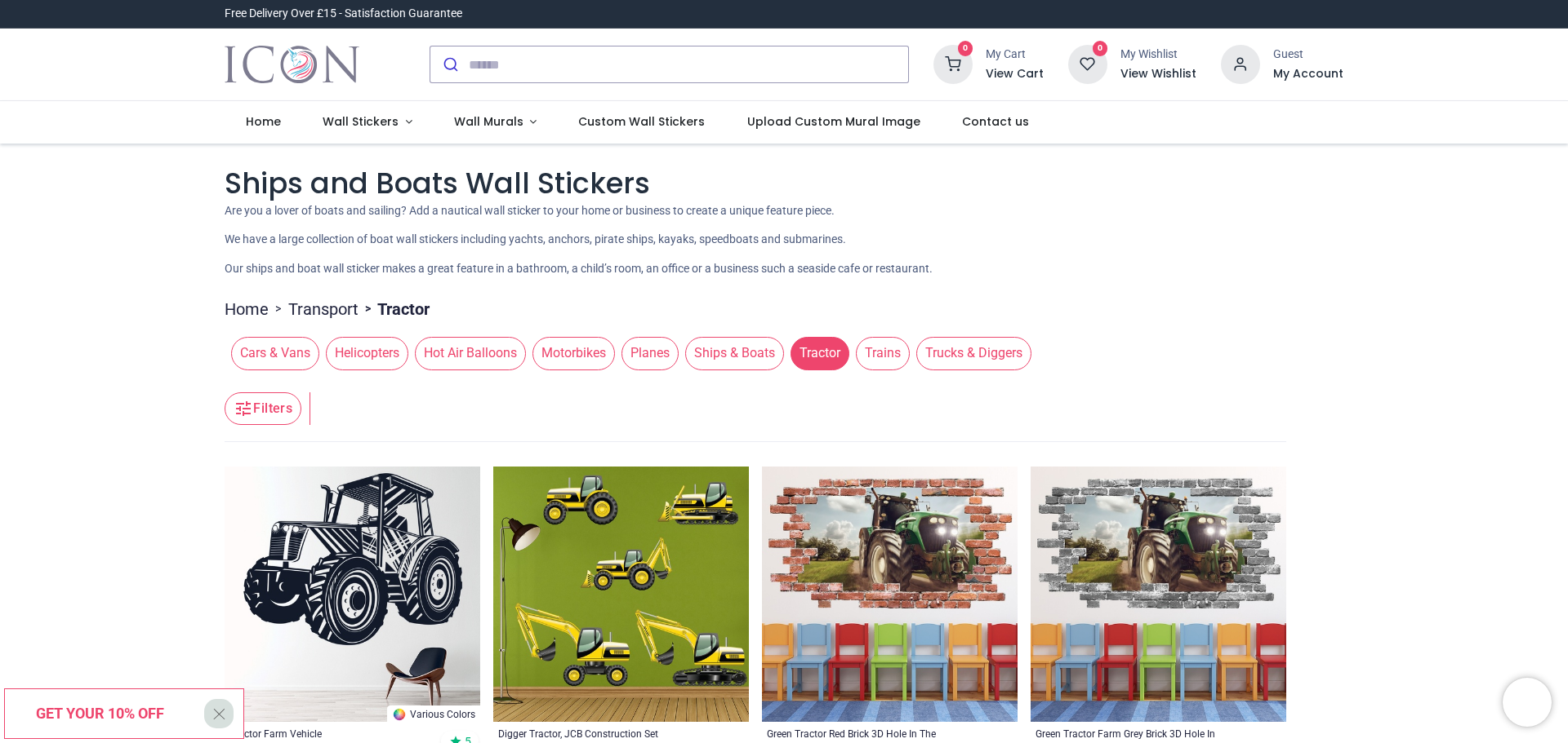
click at [887, 352] on span "Trains" at bounding box center [883, 353] width 54 height 32
click at [877, 354] on span "Trains" at bounding box center [883, 353] width 54 height 32
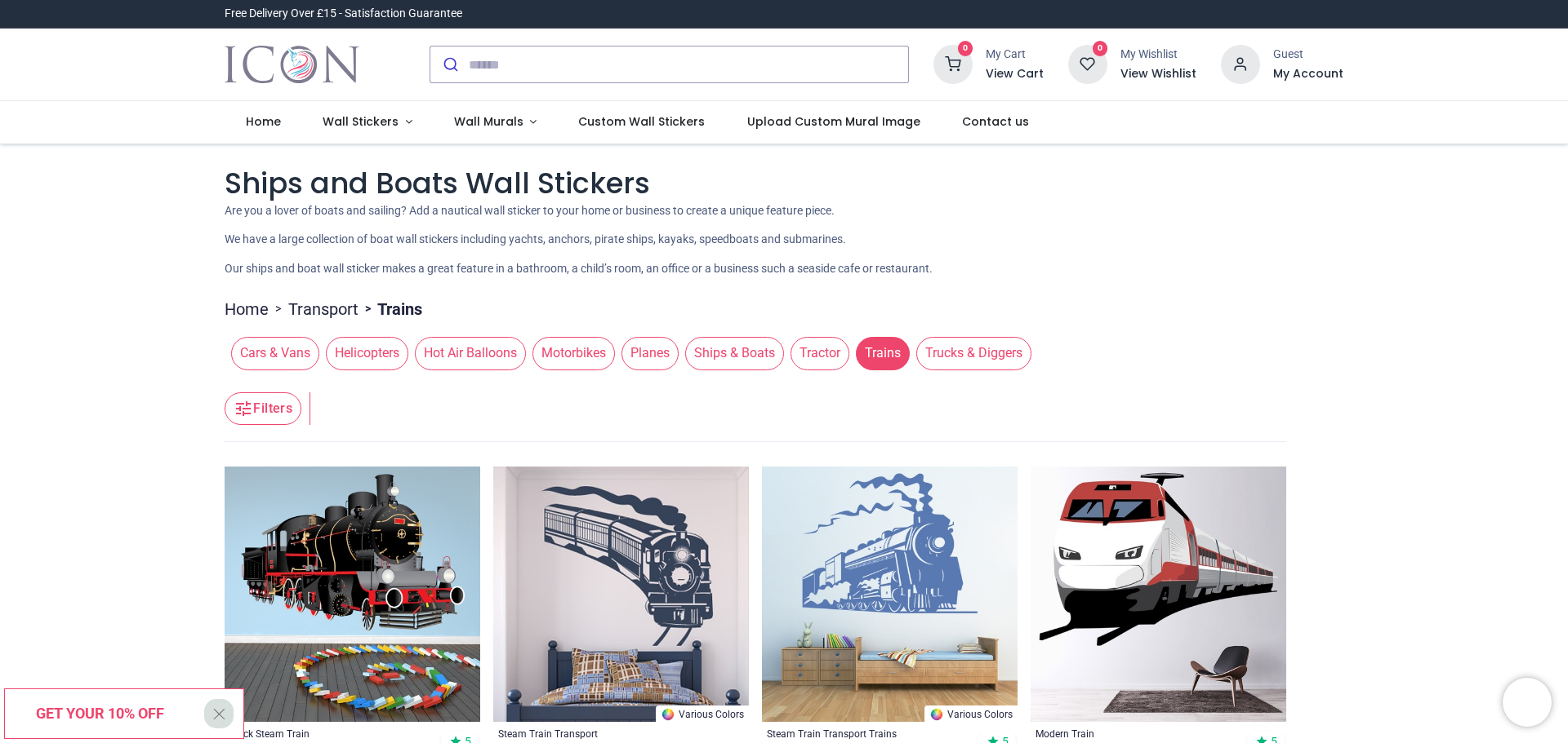
click at [487, 360] on span "Hot Air Balloons" at bounding box center [470, 353] width 112 height 32
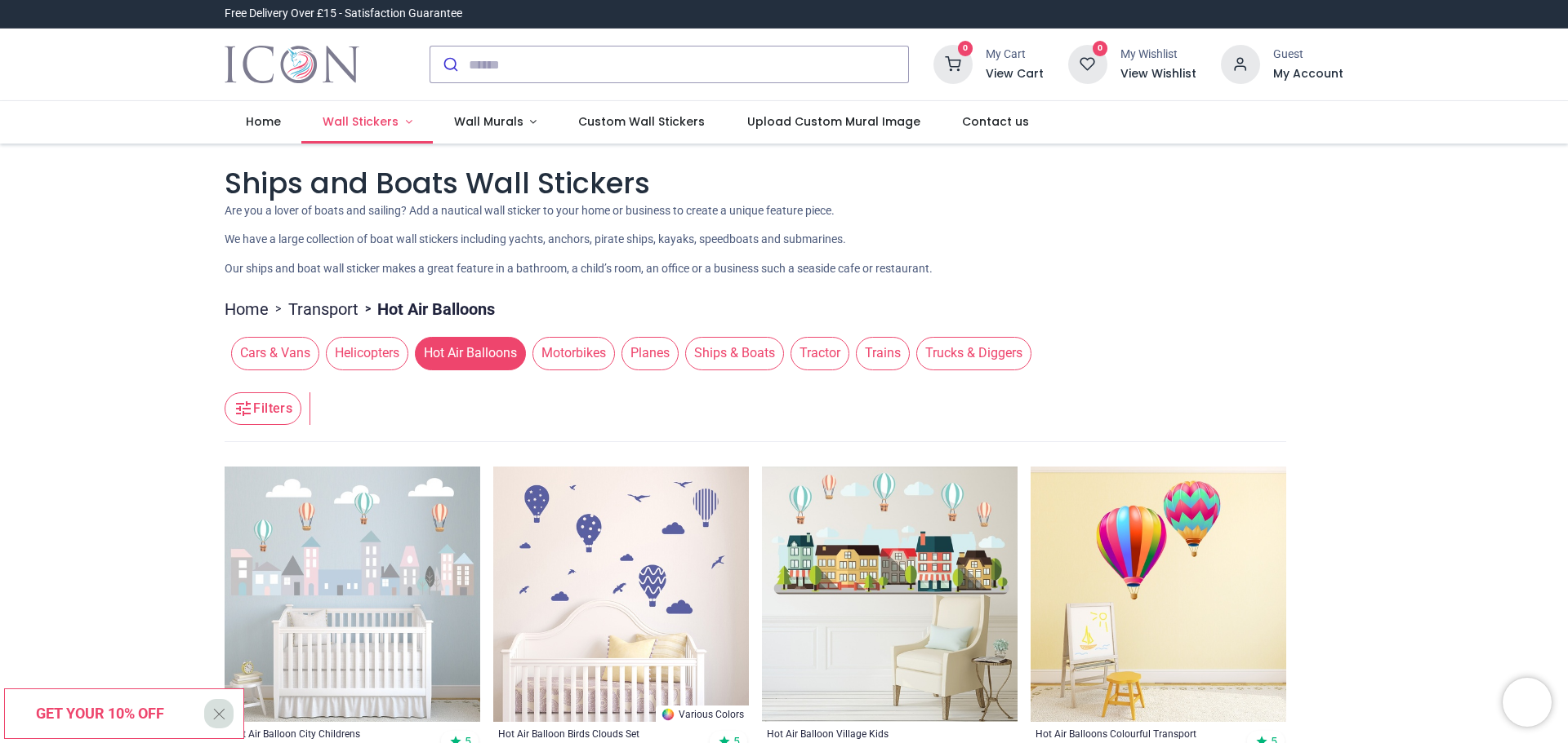
click at [362, 124] on span "Wall Stickers" at bounding box center [360, 121] width 76 height 16
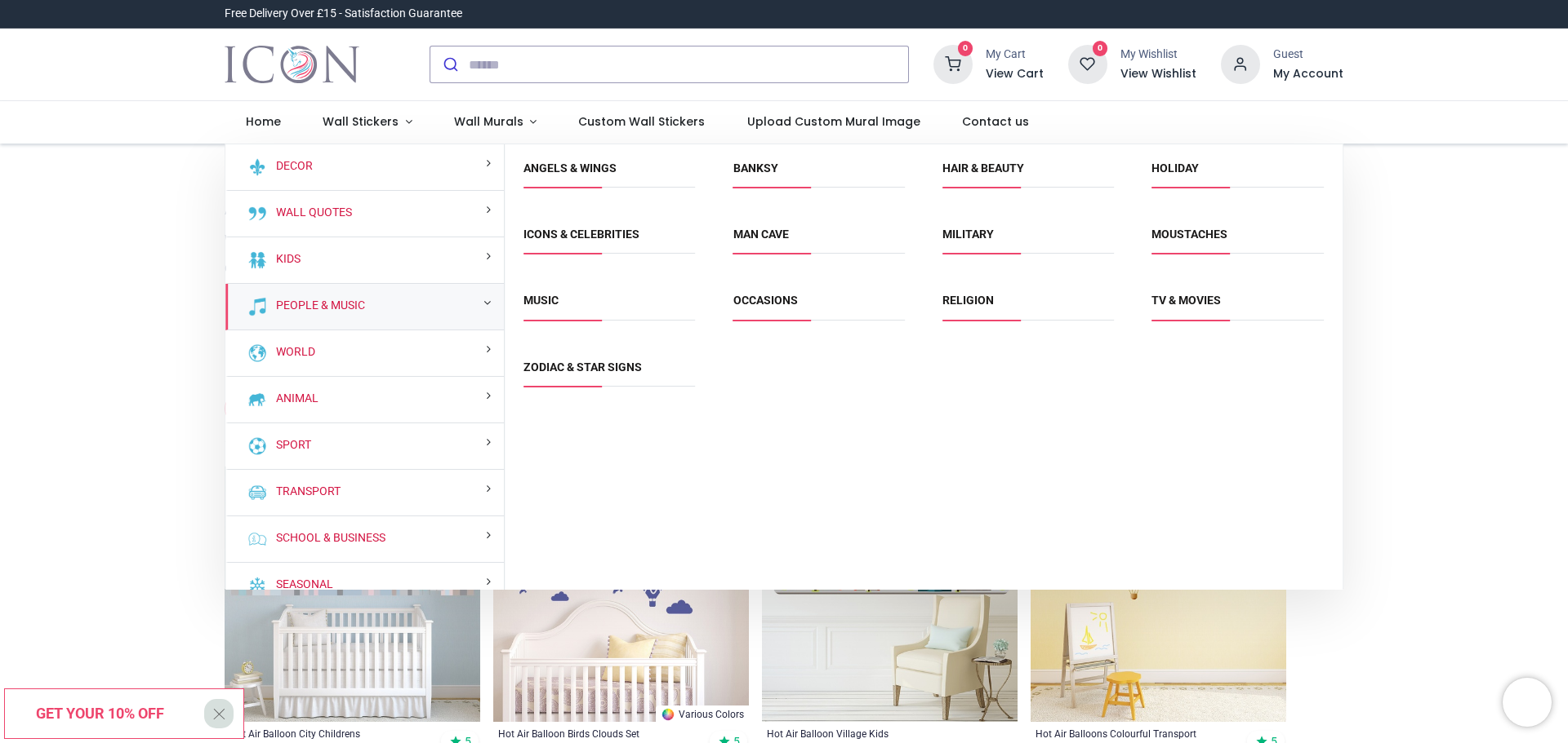
scroll to position [19, 0]
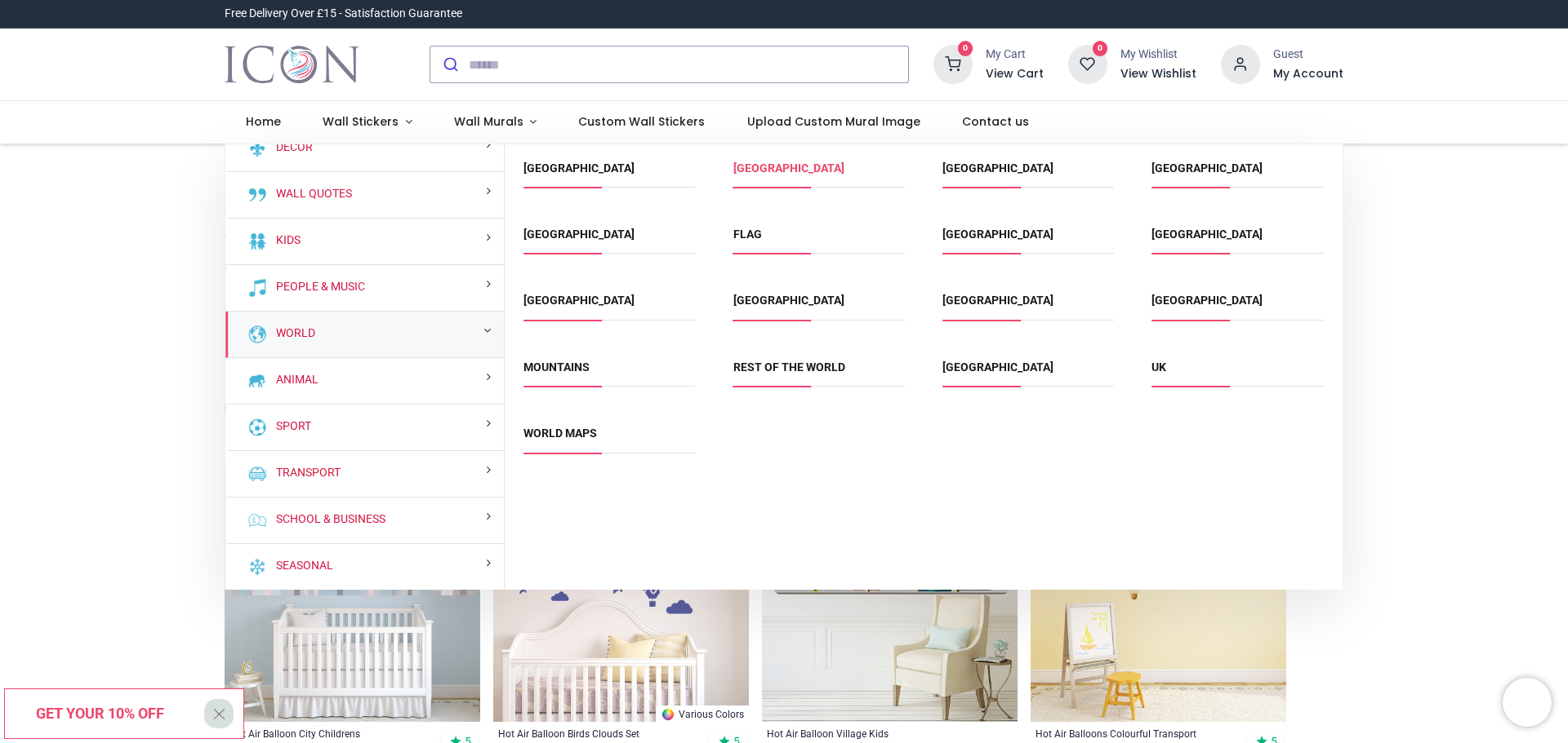
click at [779, 168] on link "[GEOGRAPHIC_DATA]" at bounding box center [788, 169] width 112 height 13
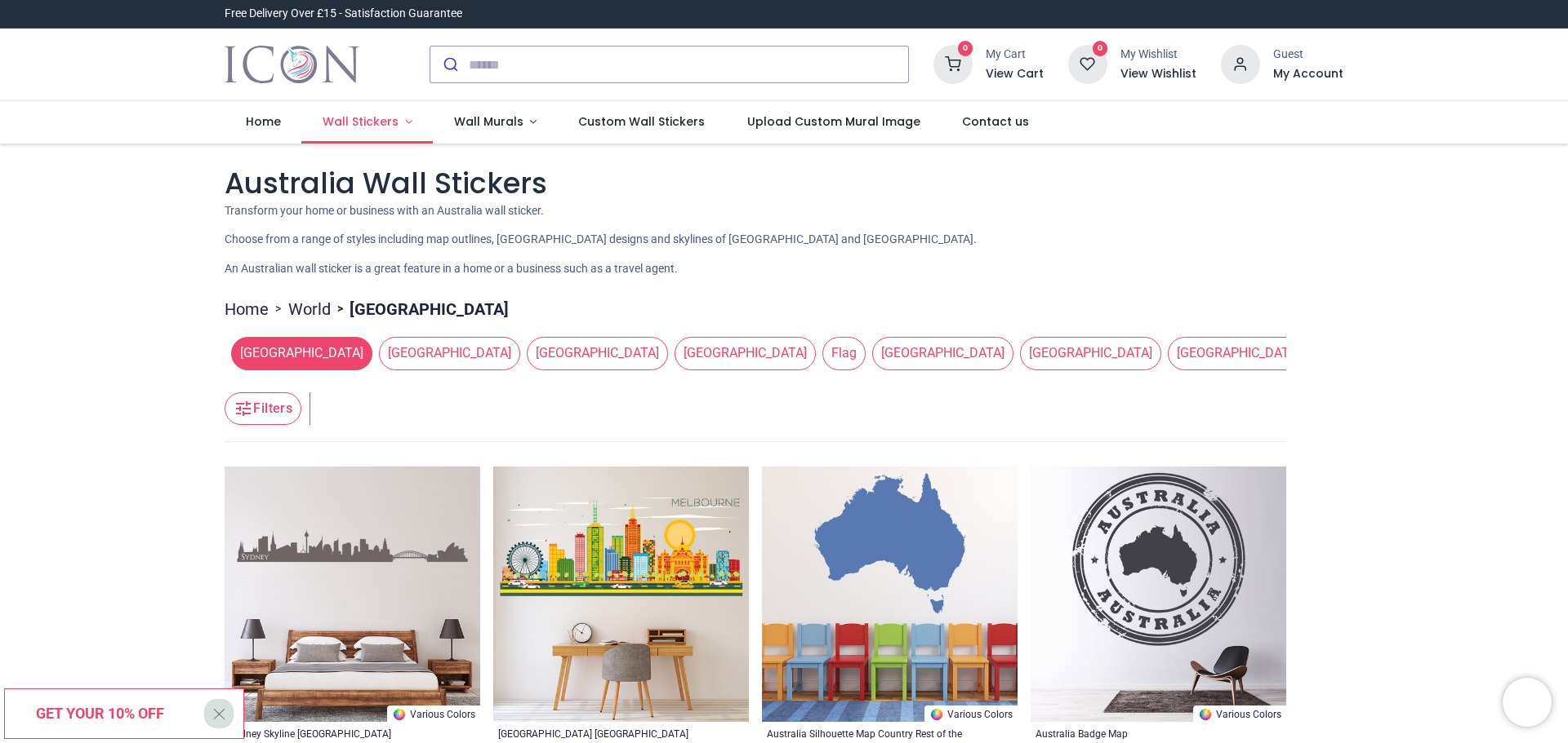
click at [363, 121] on span "Wall Stickers" at bounding box center [360, 121] width 76 height 16
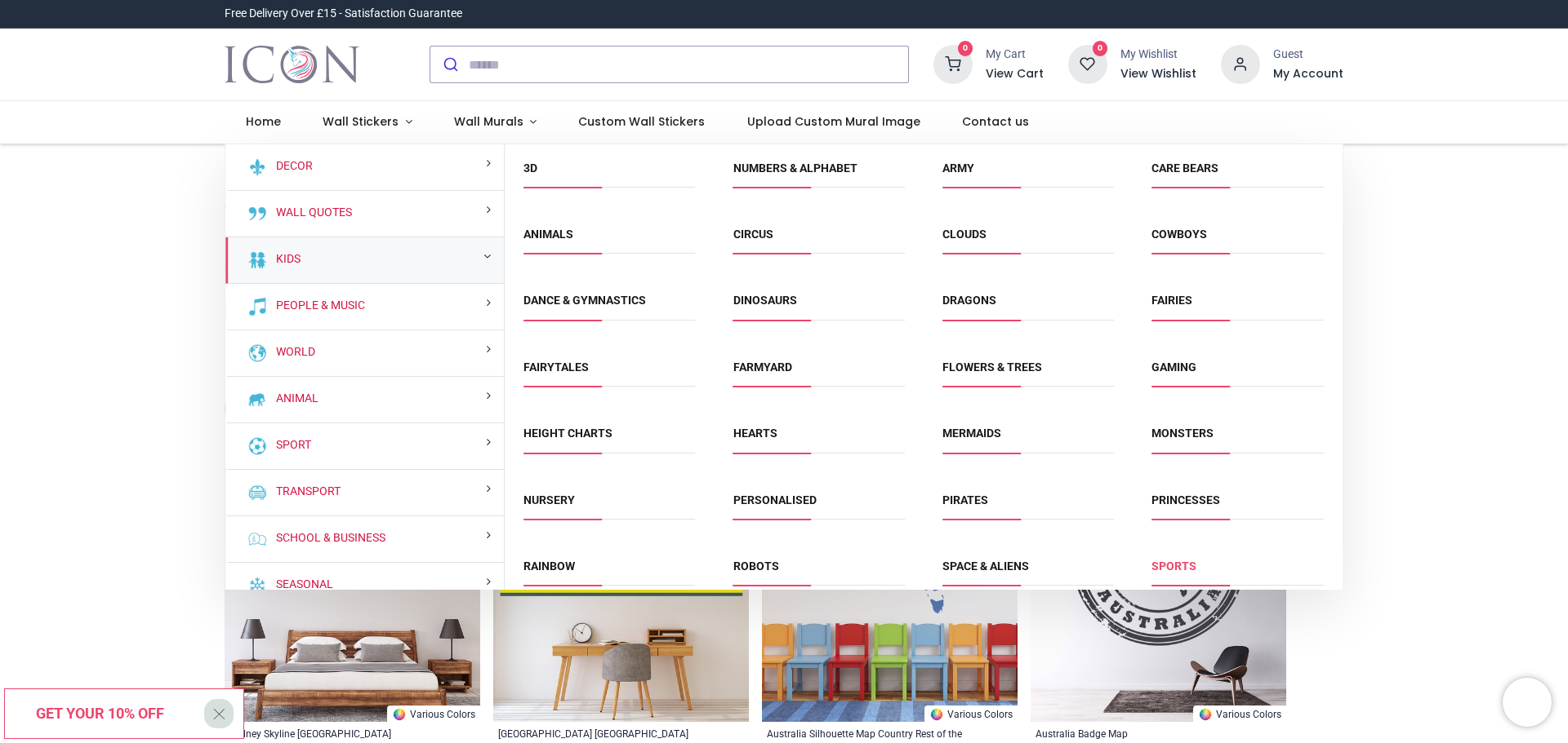
click at [1166, 564] on link "Sports" at bounding box center [1173, 567] width 45 height 13
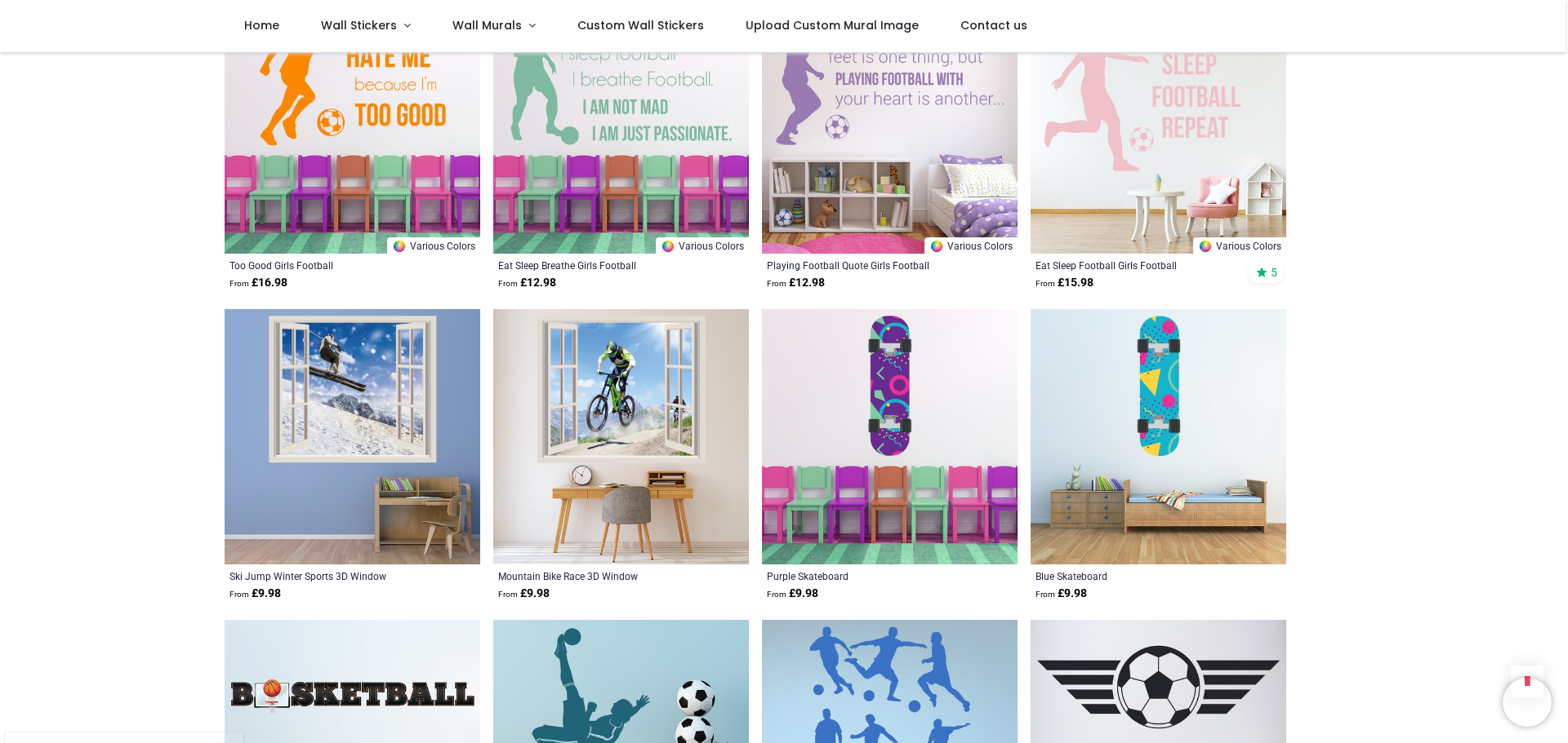
scroll to position [3102, 0]
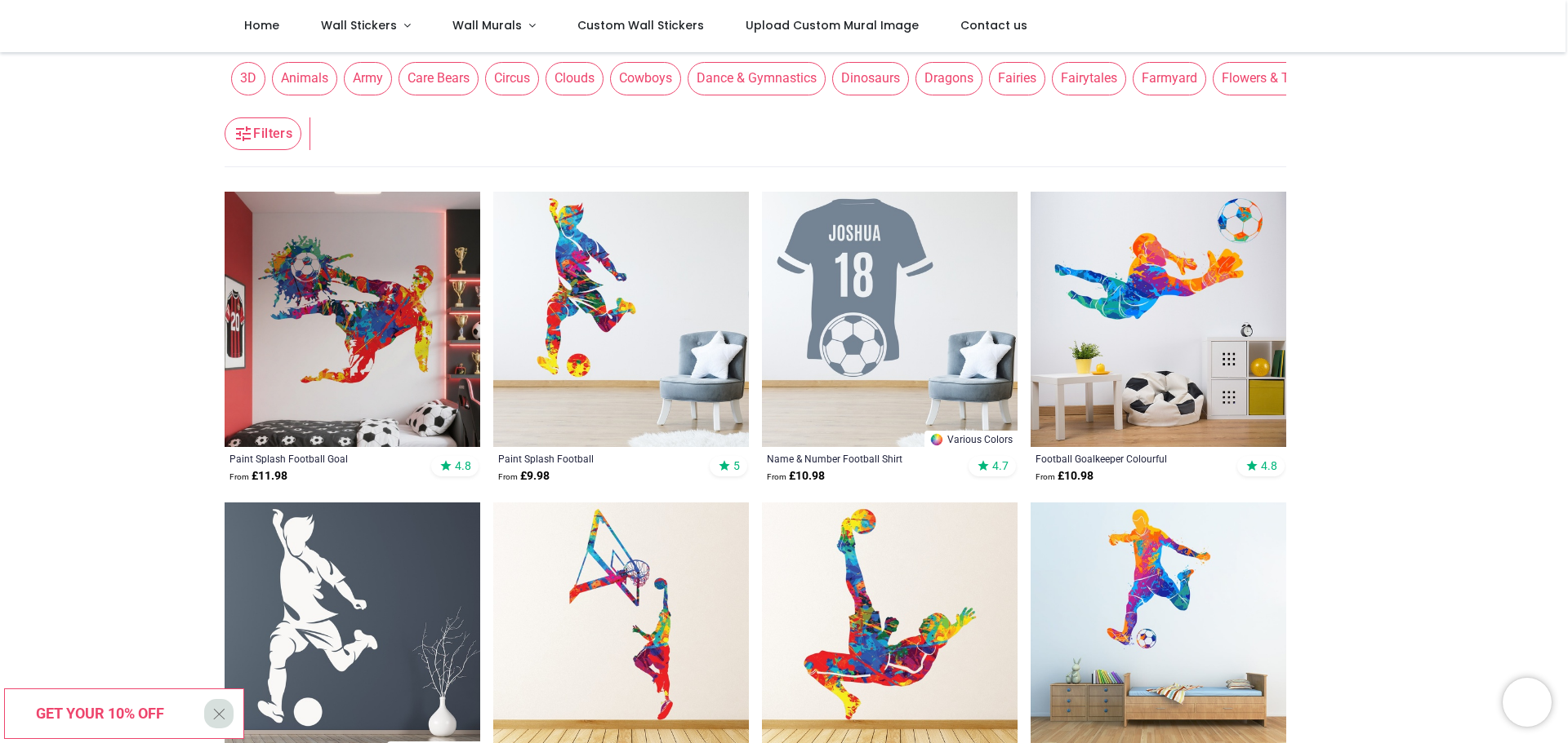
scroll to position [163, 0]
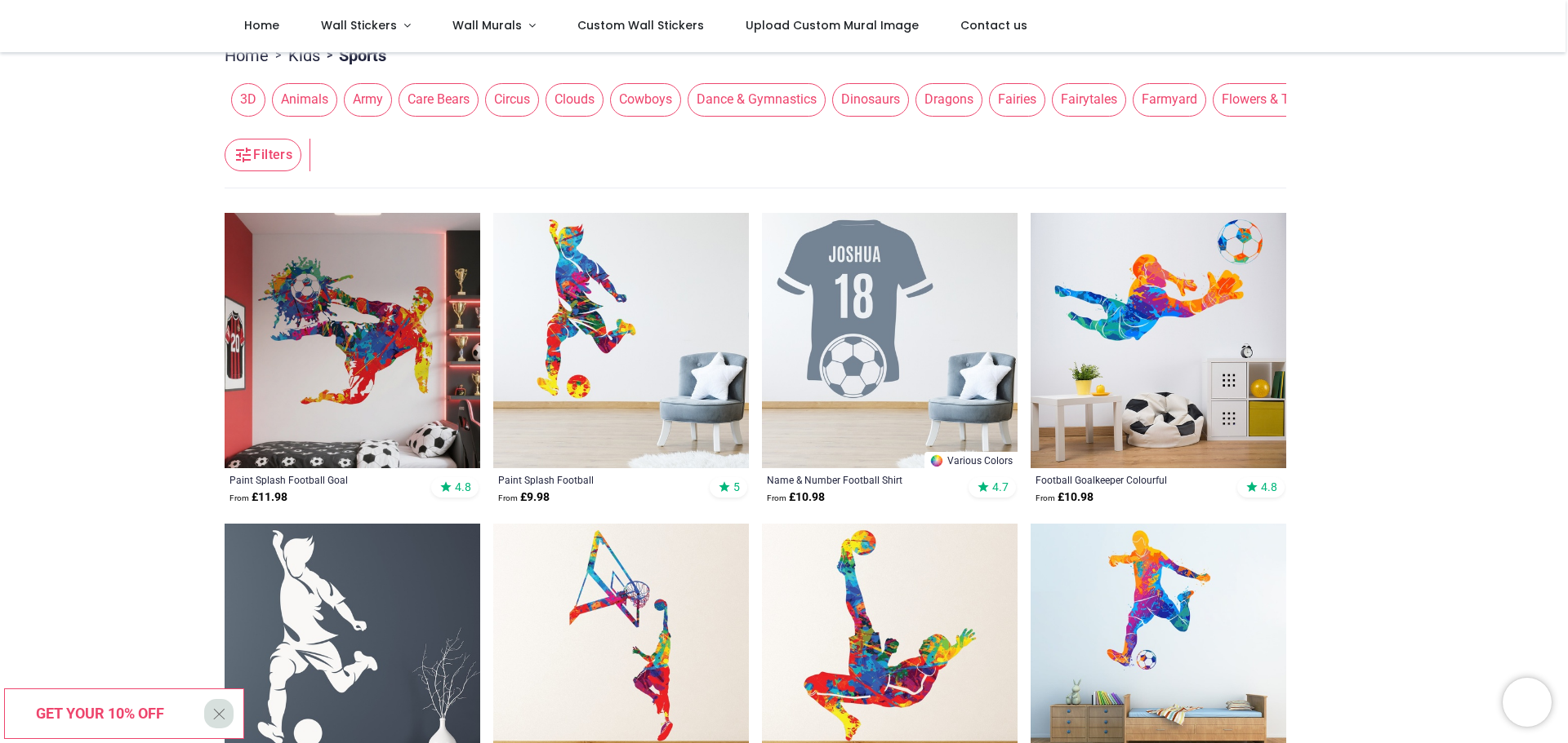
click at [1006, 103] on span "Fairies" at bounding box center [1017, 99] width 56 height 32
click at [1000, 92] on span "Fairies" at bounding box center [1017, 99] width 56 height 32
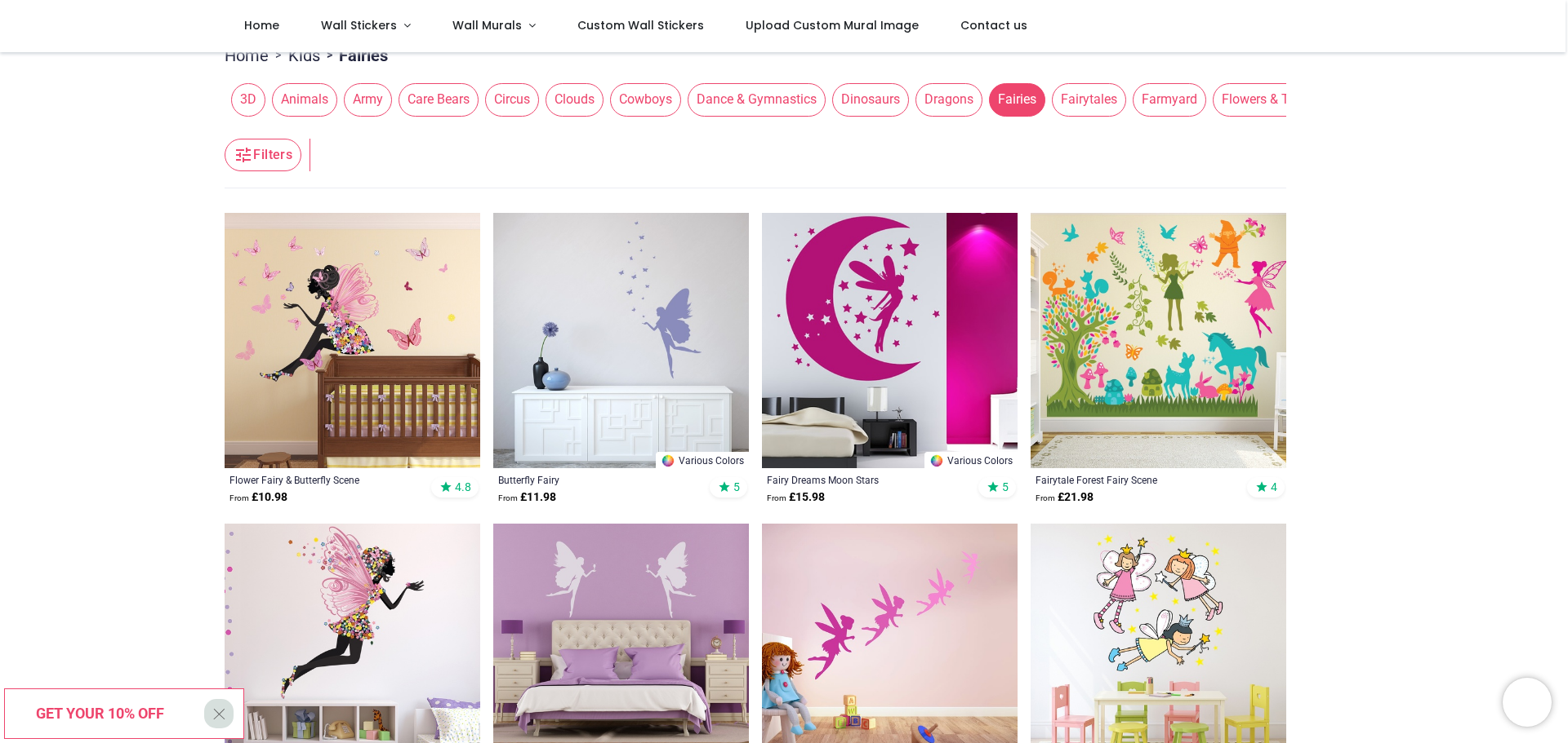
click at [1143, 105] on span "Farmyard" at bounding box center [1169, 99] width 73 height 32
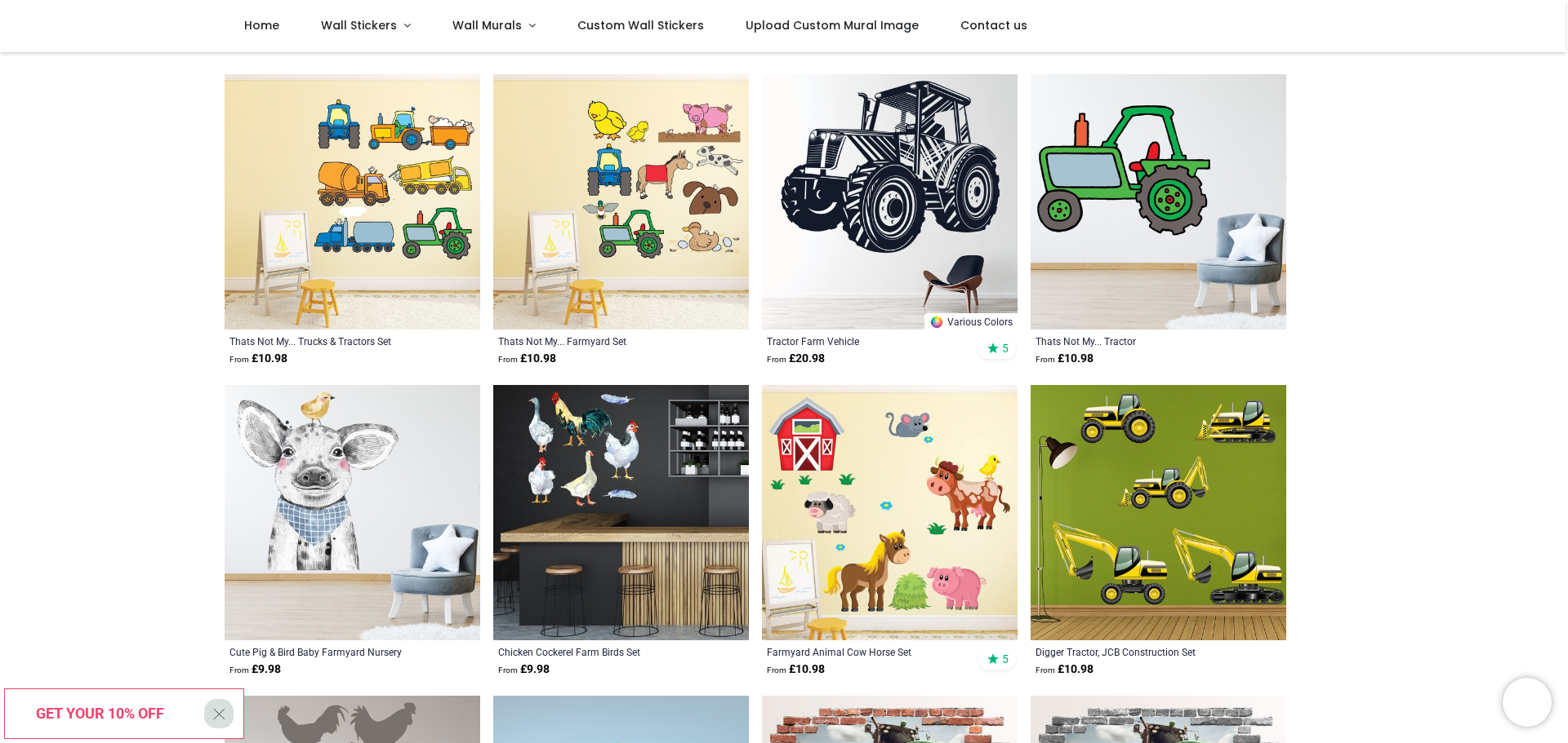
scroll to position [408, 0]
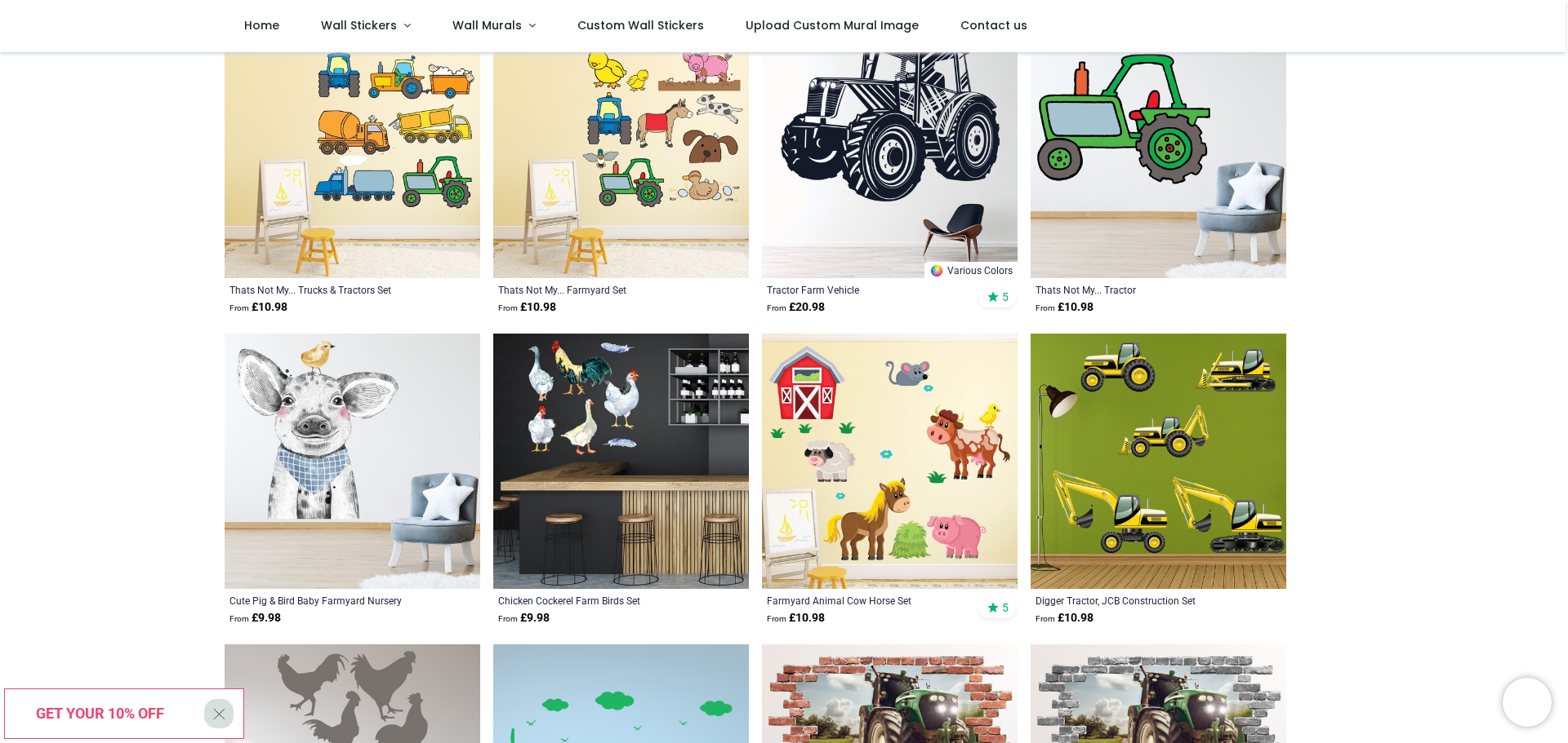
scroll to position [163, 0]
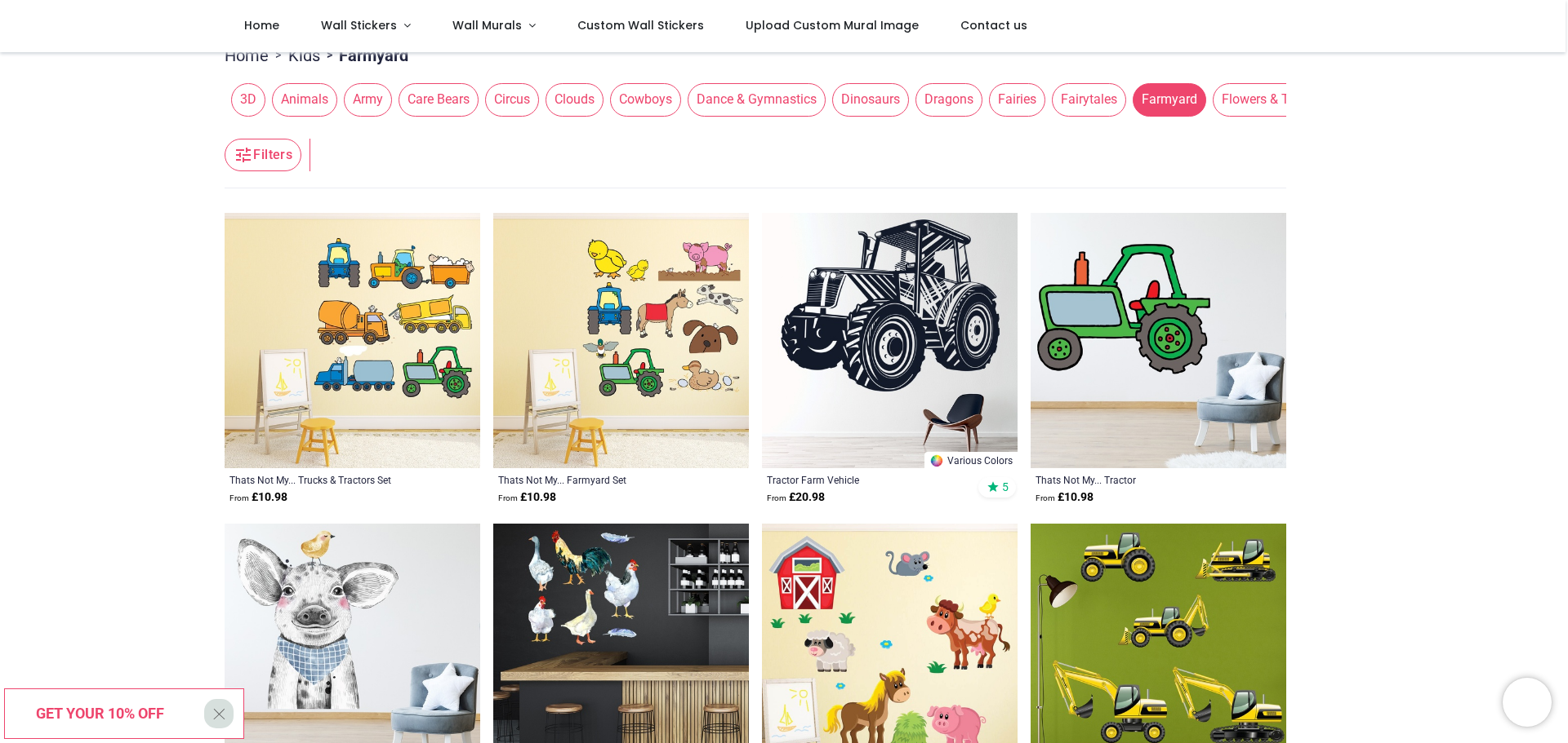
drag, startPoint x: 615, startPoint y: 127, endPoint x: 720, endPoint y: 142, distance: 106.1
click at [720, 142] on header "Filters Filters" at bounding box center [756, 155] width 1062 height 66
drag, startPoint x: 555, startPoint y: 127, endPoint x: 497, endPoint y: 126, distance: 58.0
click at [611, 128] on header "Filters Filters" at bounding box center [756, 155] width 1062 height 66
drag, startPoint x: 334, startPoint y: 126, endPoint x: 477, endPoint y: 130, distance: 143.1
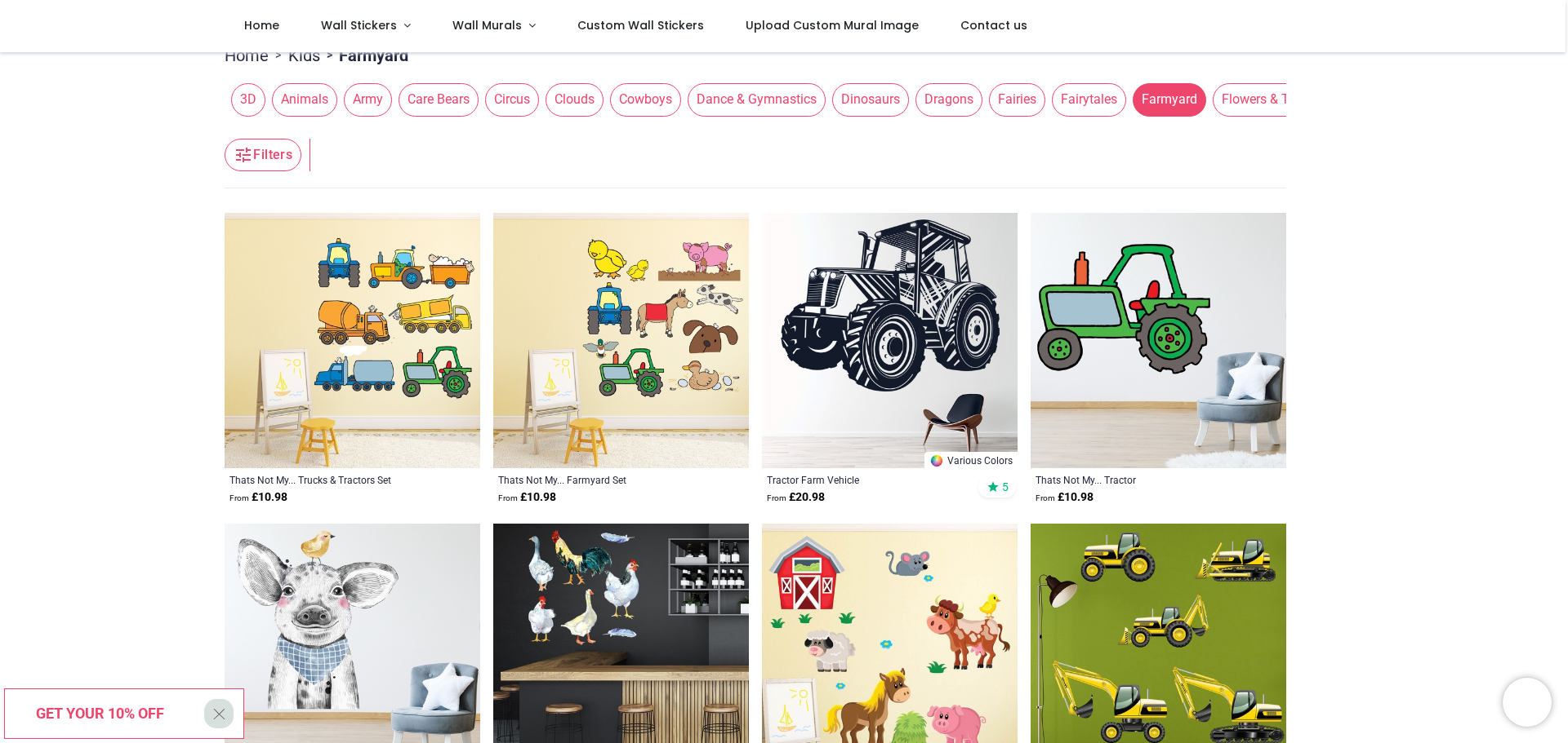
click at [477, 130] on header "Filters Filters" at bounding box center [756, 155] width 1062 height 66
click at [273, 28] on span "Home" at bounding box center [261, 25] width 35 height 16
